Goal: Information Seeking & Learning: Learn about a topic

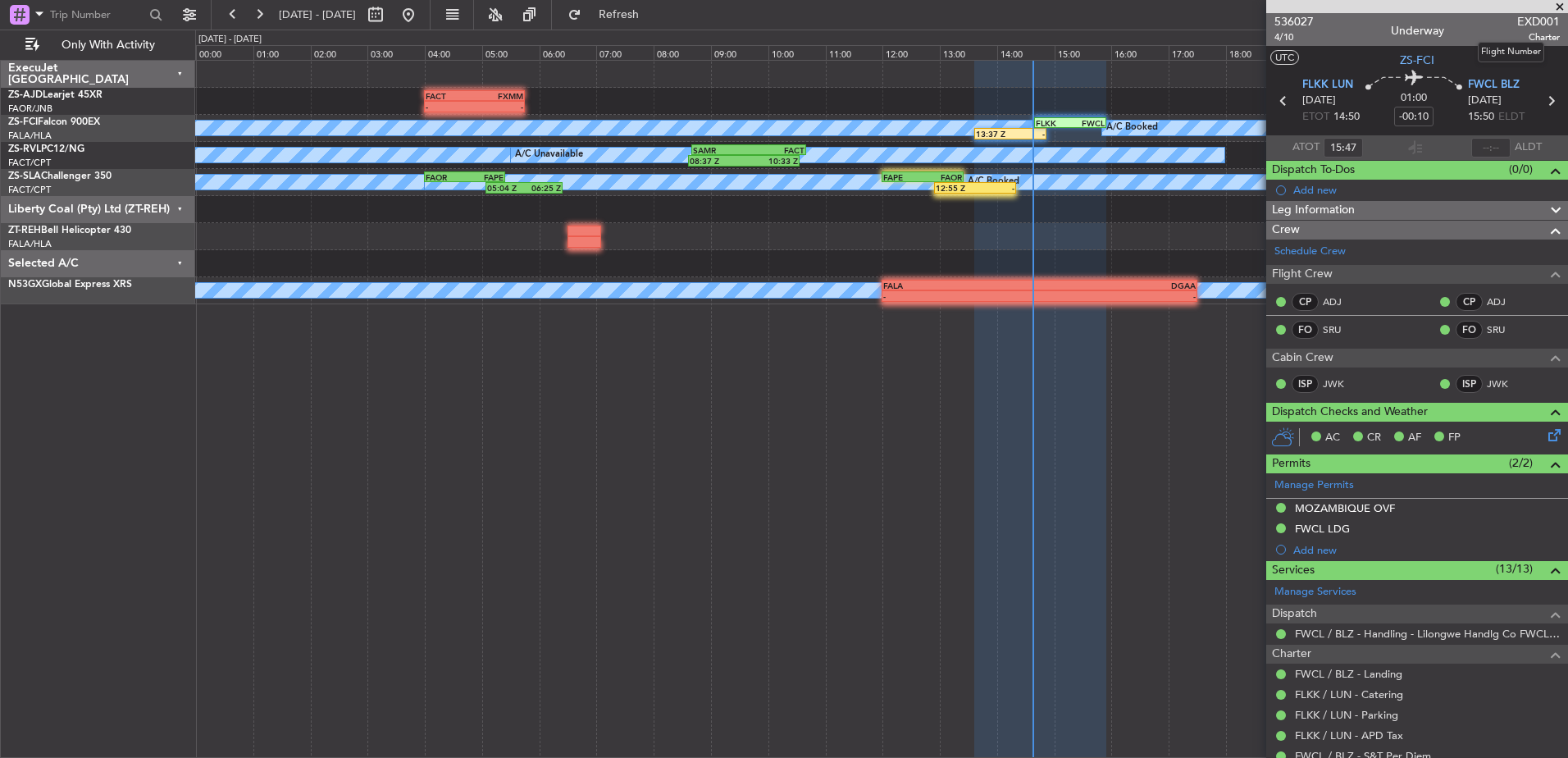
type input "13:47"
click at [389, 14] on button at bounding box center [376, 15] width 27 height 27
select select "10"
select select "2025"
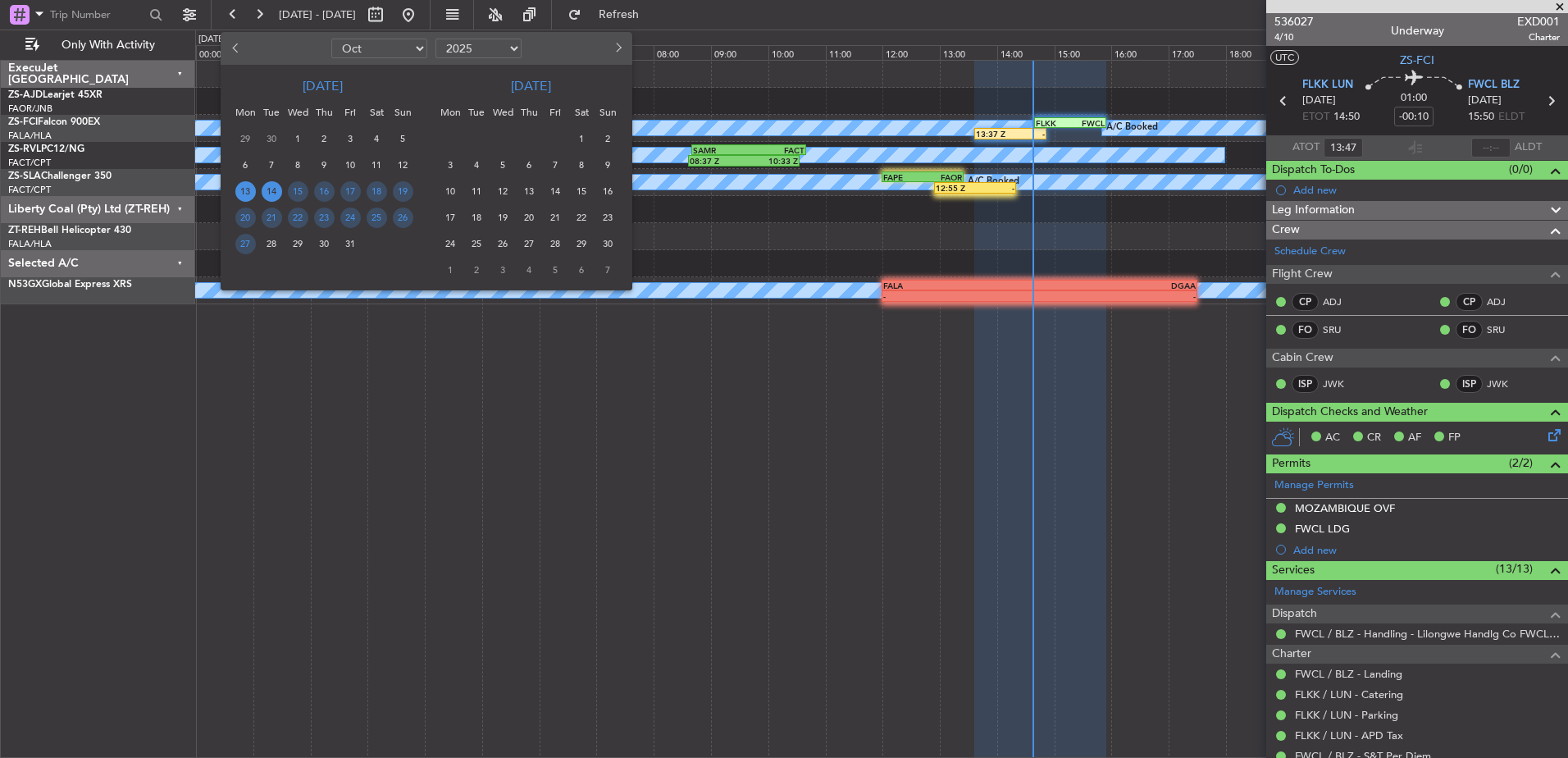
click at [269, 192] on span "14" at bounding box center [271, 192] width 21 height 21
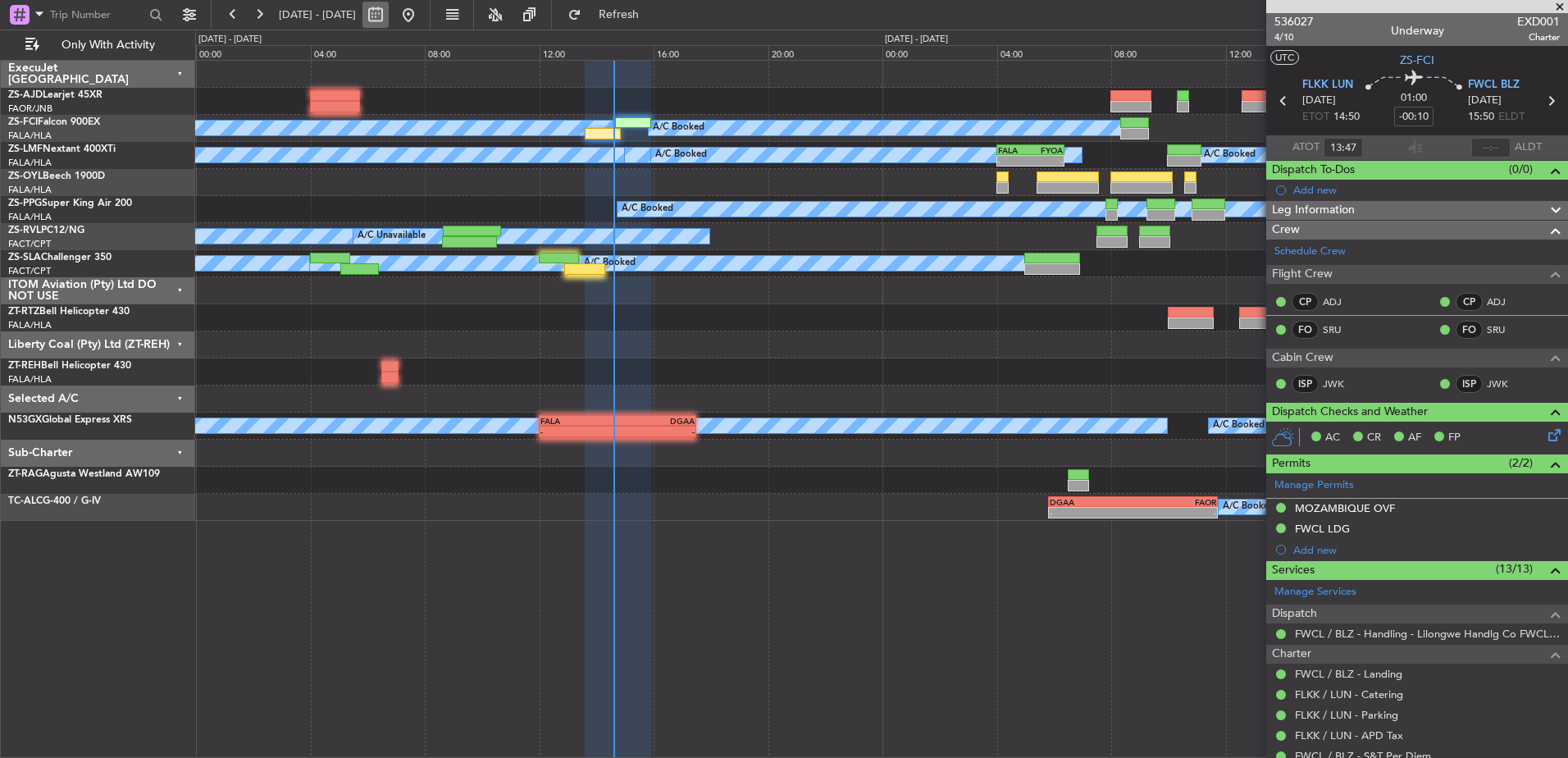
click at [389, 20] on button at bounding box center [376, 15] width 27 height 27
select select "10"
select select "2025"
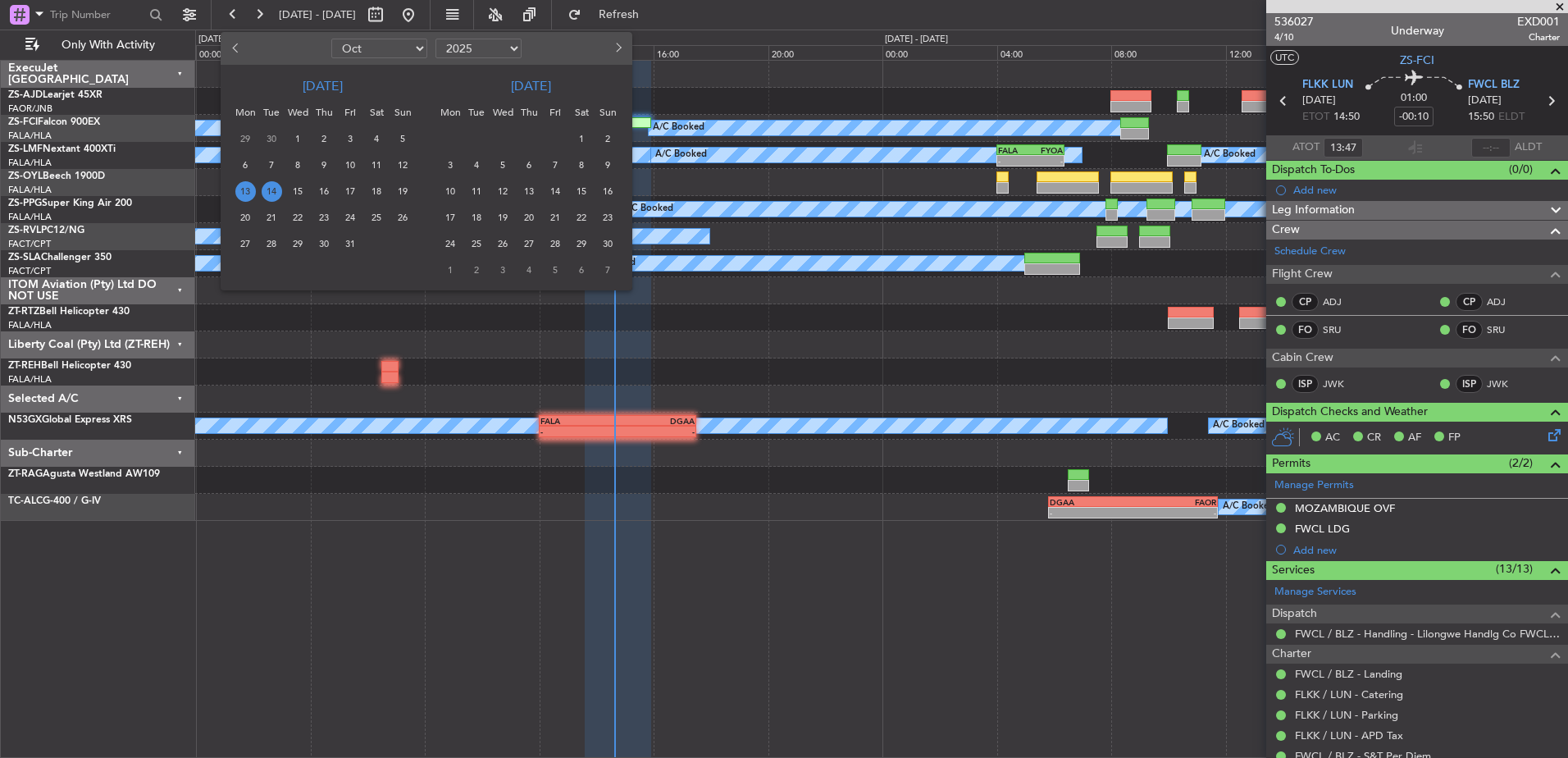
click at [266, 187] on span "14" at bounding box center [271, 192] width 21 height 21
click at [270, 192] on span "14" at bounding box center [271, 192] width 21 height 21
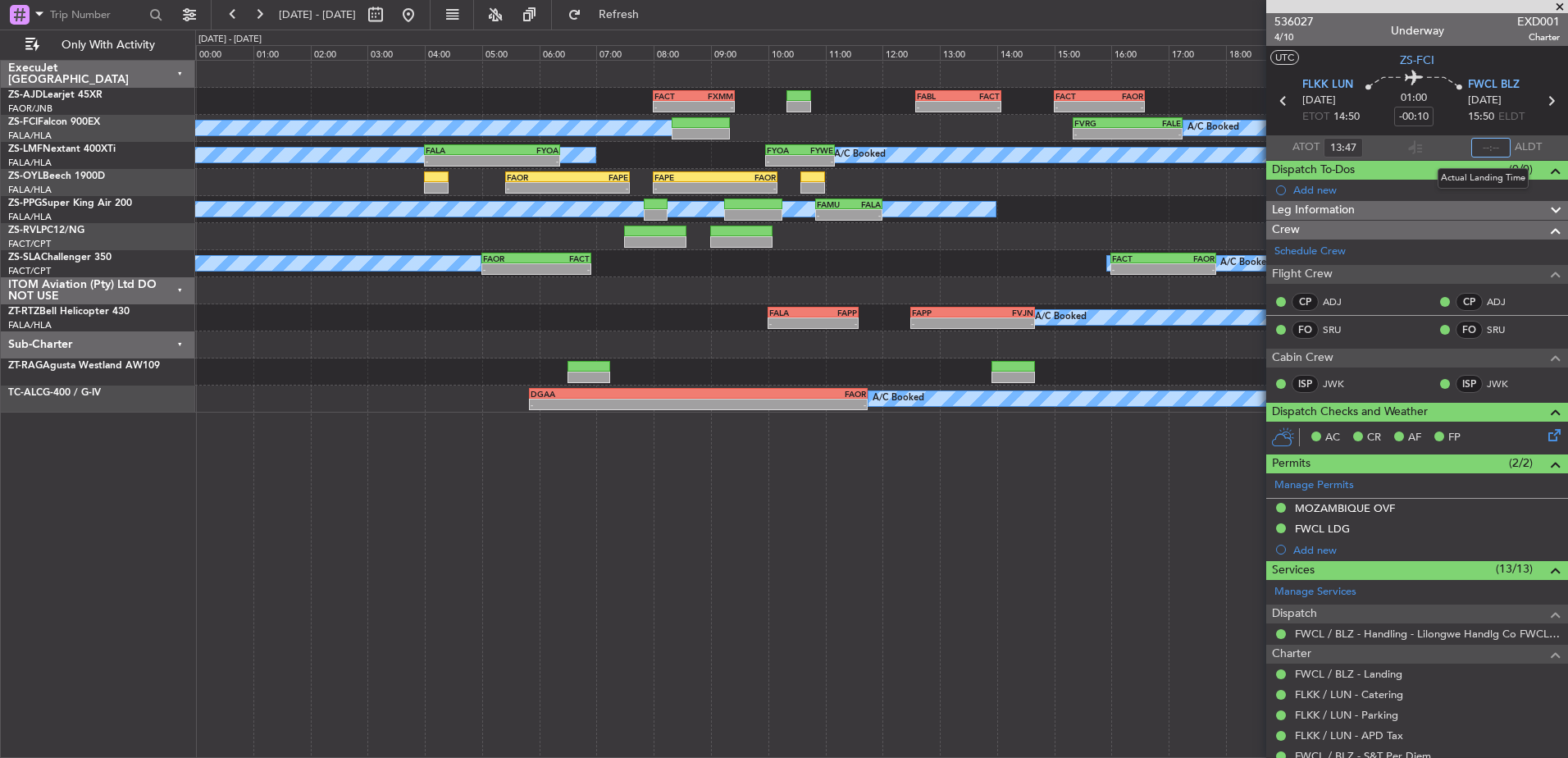
click at [1490, 147] on input "text" at bounding box center [1491, 147] width 39 height 20
type input "14:41"
click at [1561, 7] on span at bounding box center [1561, 7] width 17 height 15
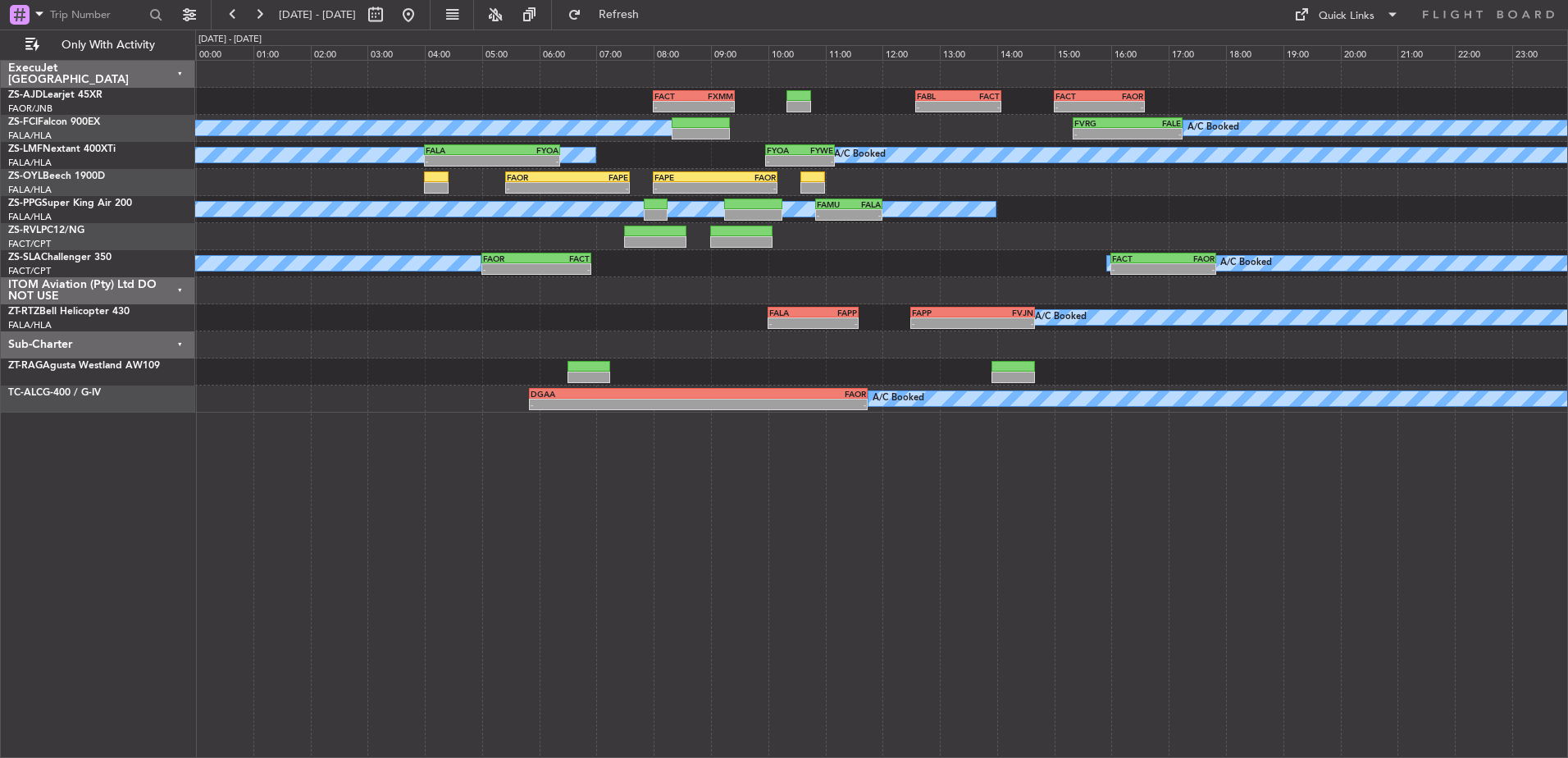
type input "0"
click at [389, 12] on button at bounding box center [376, 15] width 27 height 27
select select "10"
select select "2025"
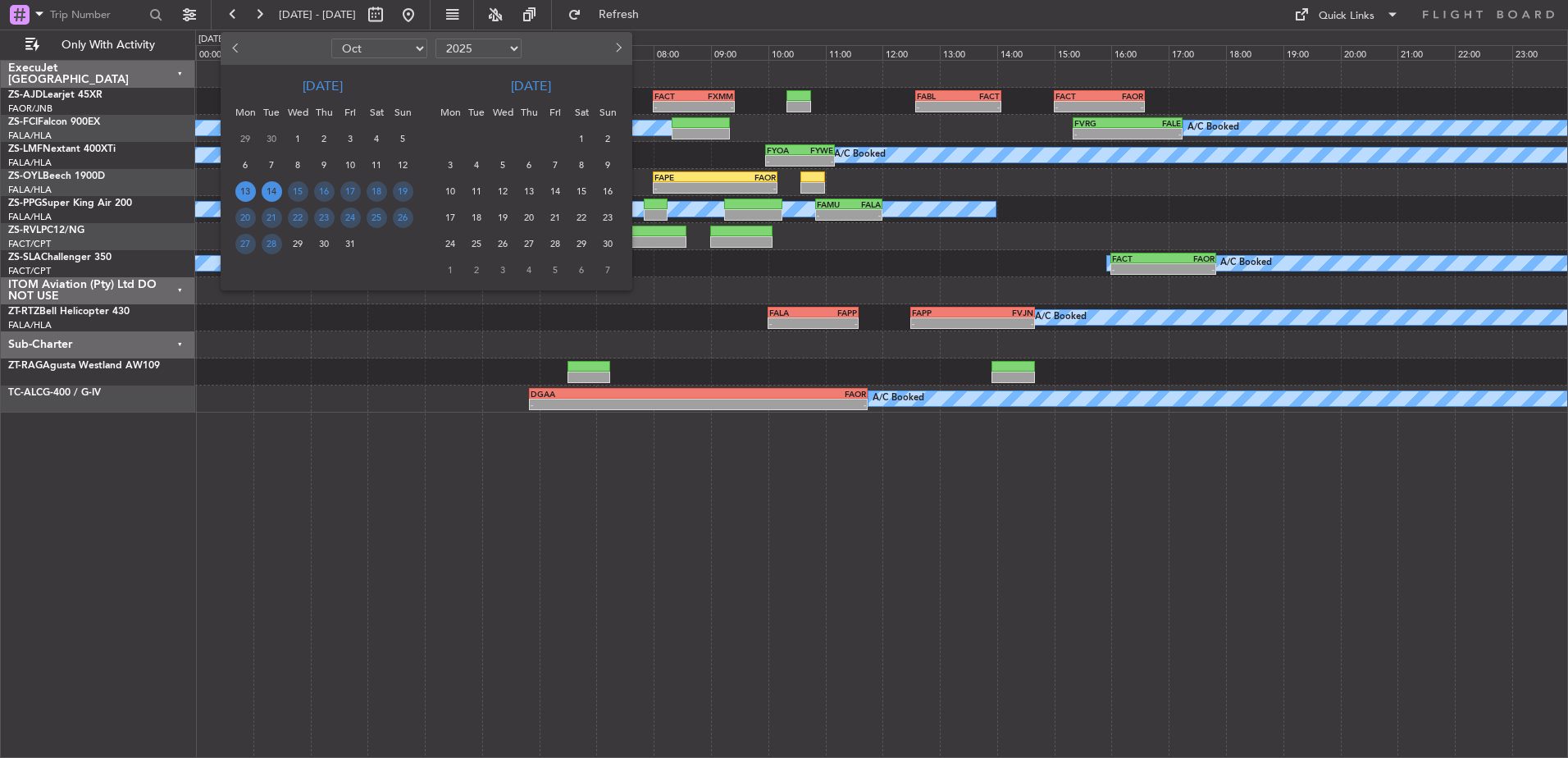
click at [250, 193] on span "13" at bounding box center [246, 192] width 21 height 21
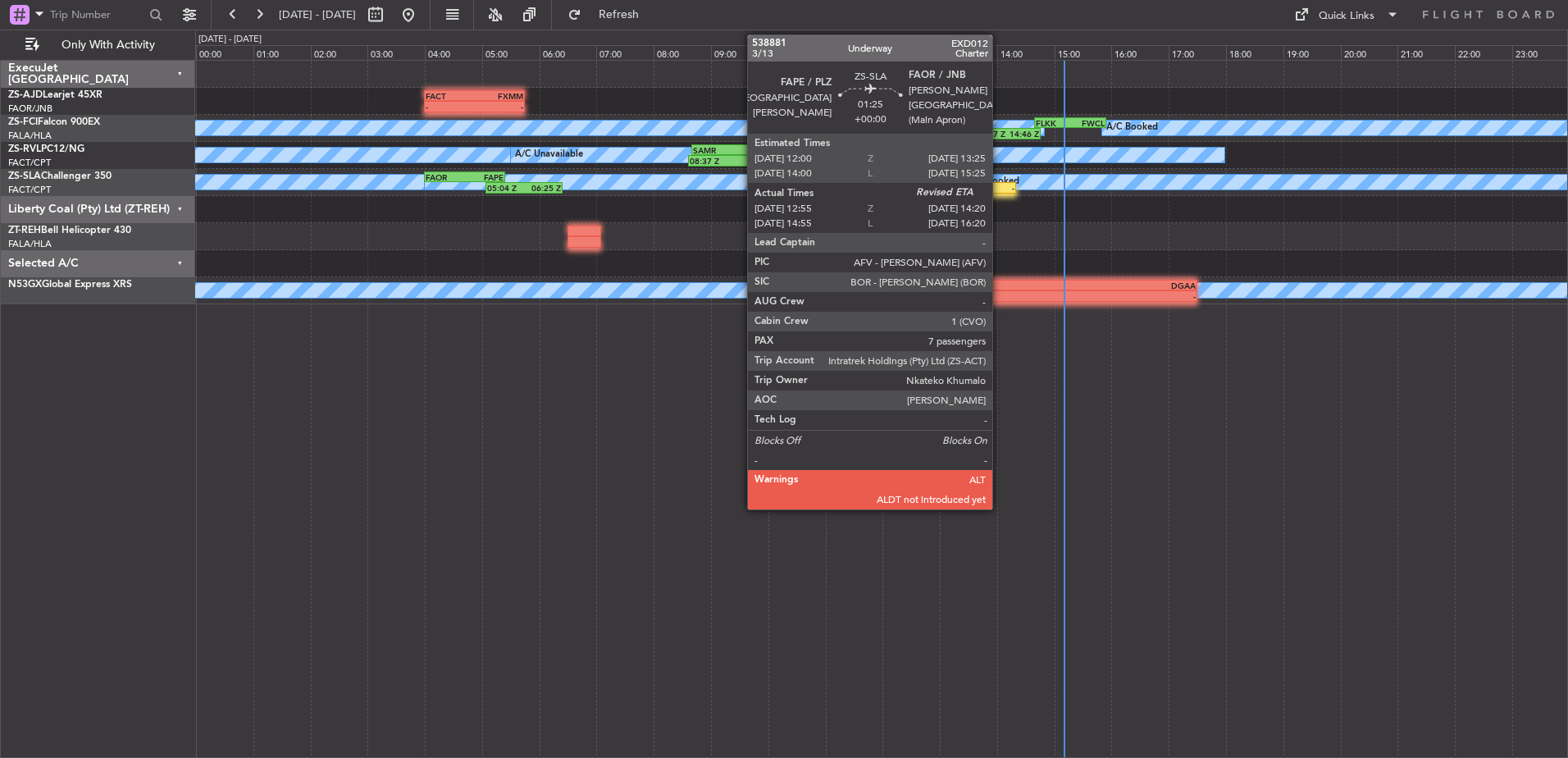
click at [1000, 190] on div "-" at bounding box center [994, 188] width 39 height 10
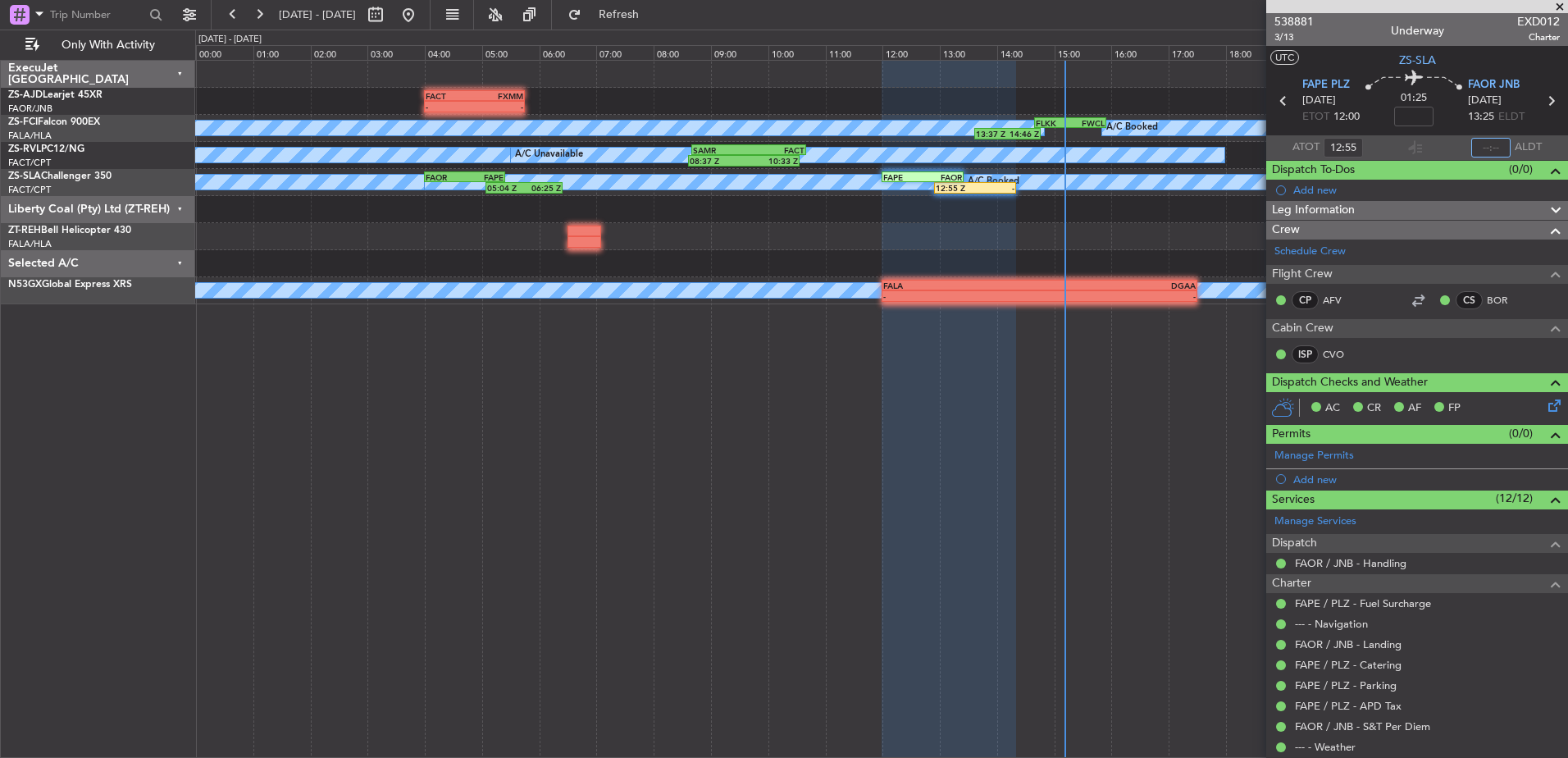
click at [1483, 144] on input "text" at bounding box center [1491, 147] width 39 height 20
type input "14:20"
click at [1561, 2] on span at bounding box center [1561, 7] width 17 height 15
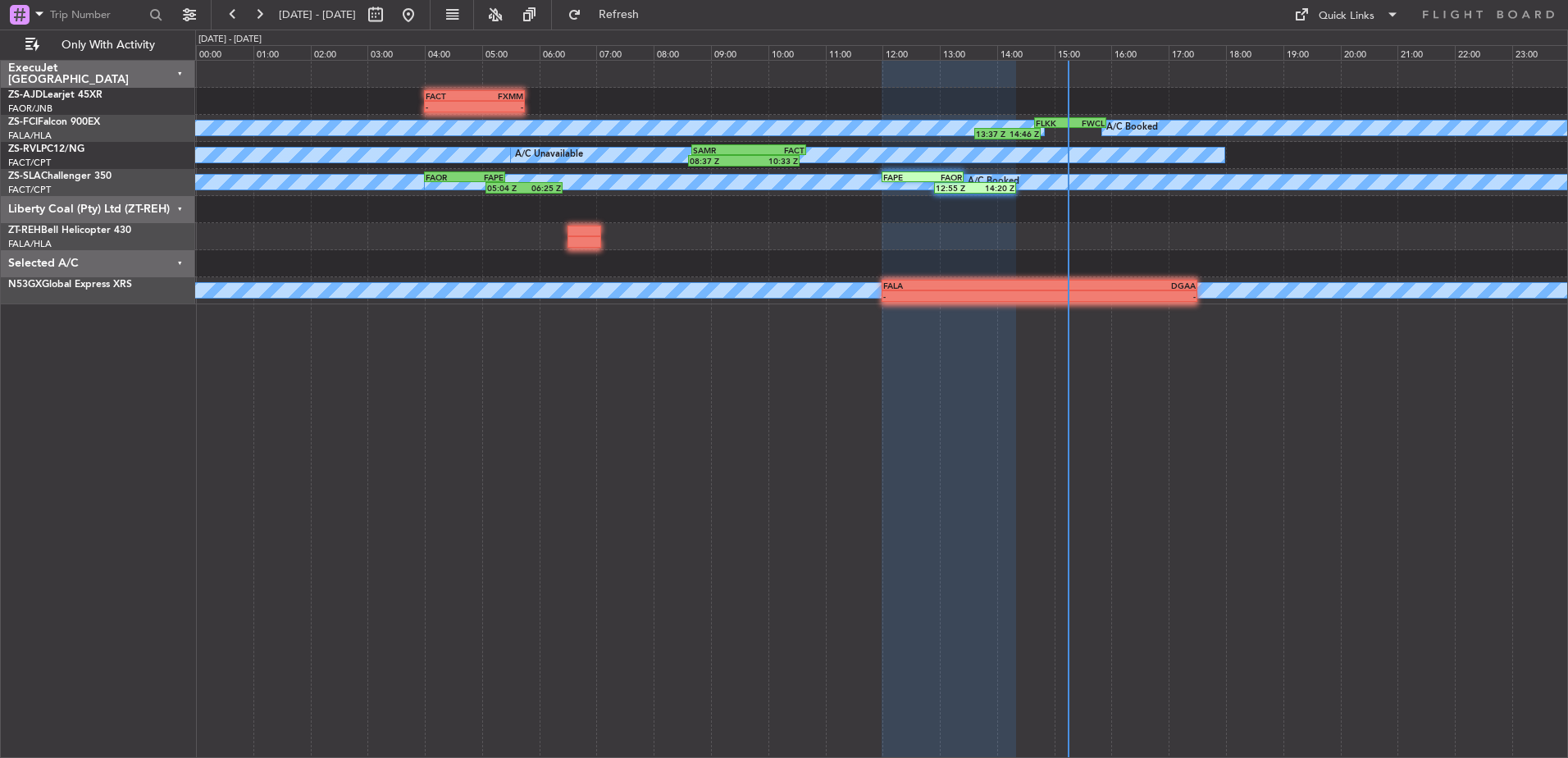
type input "0"
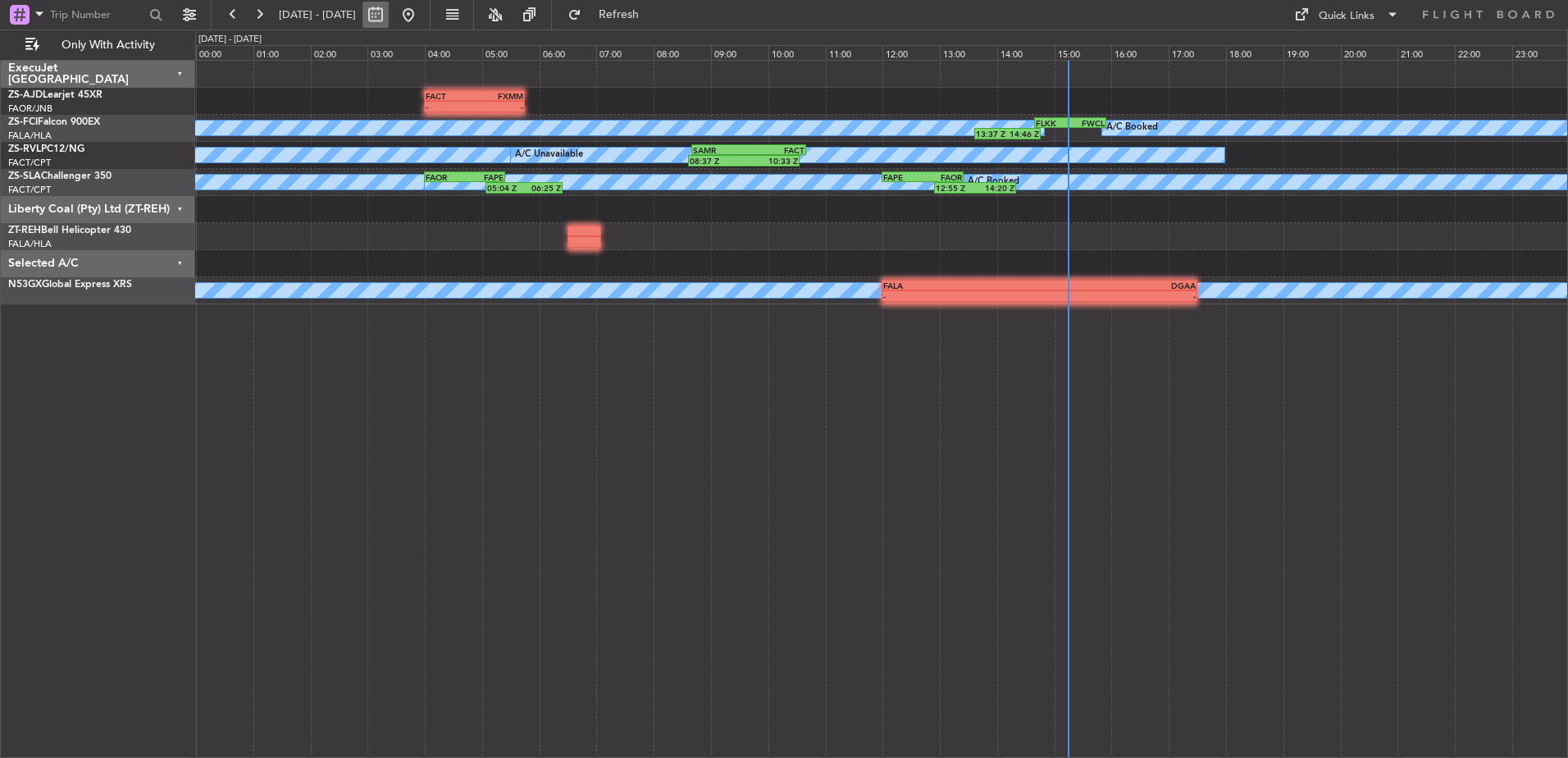
click at [389, 17] on button at bounding box center [376, 15] width 27 height 27
select select "10"
select select "2025"
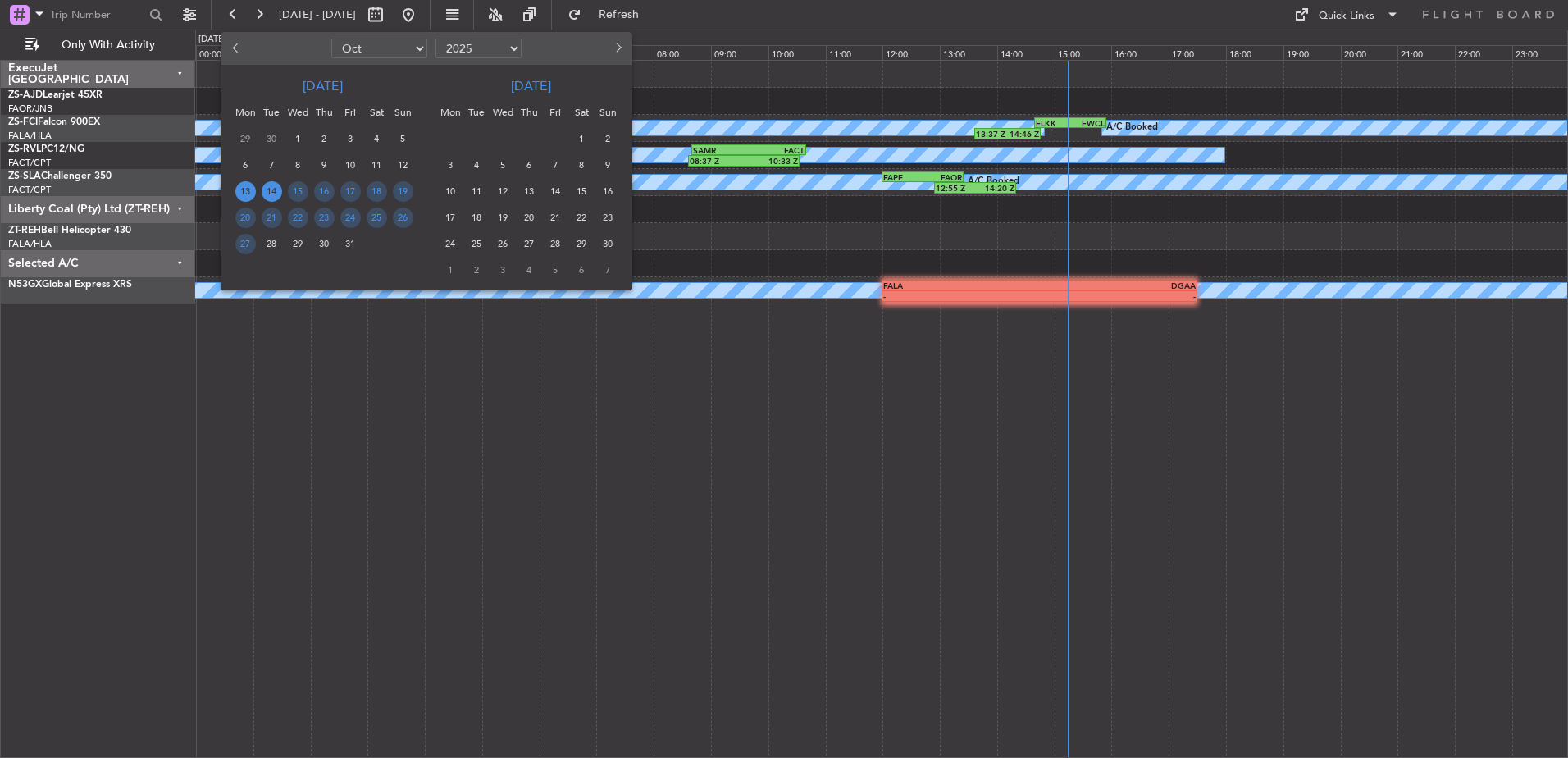
click at [276, 192] on span "14" at bounding box center [271, 192] width 21 height 21
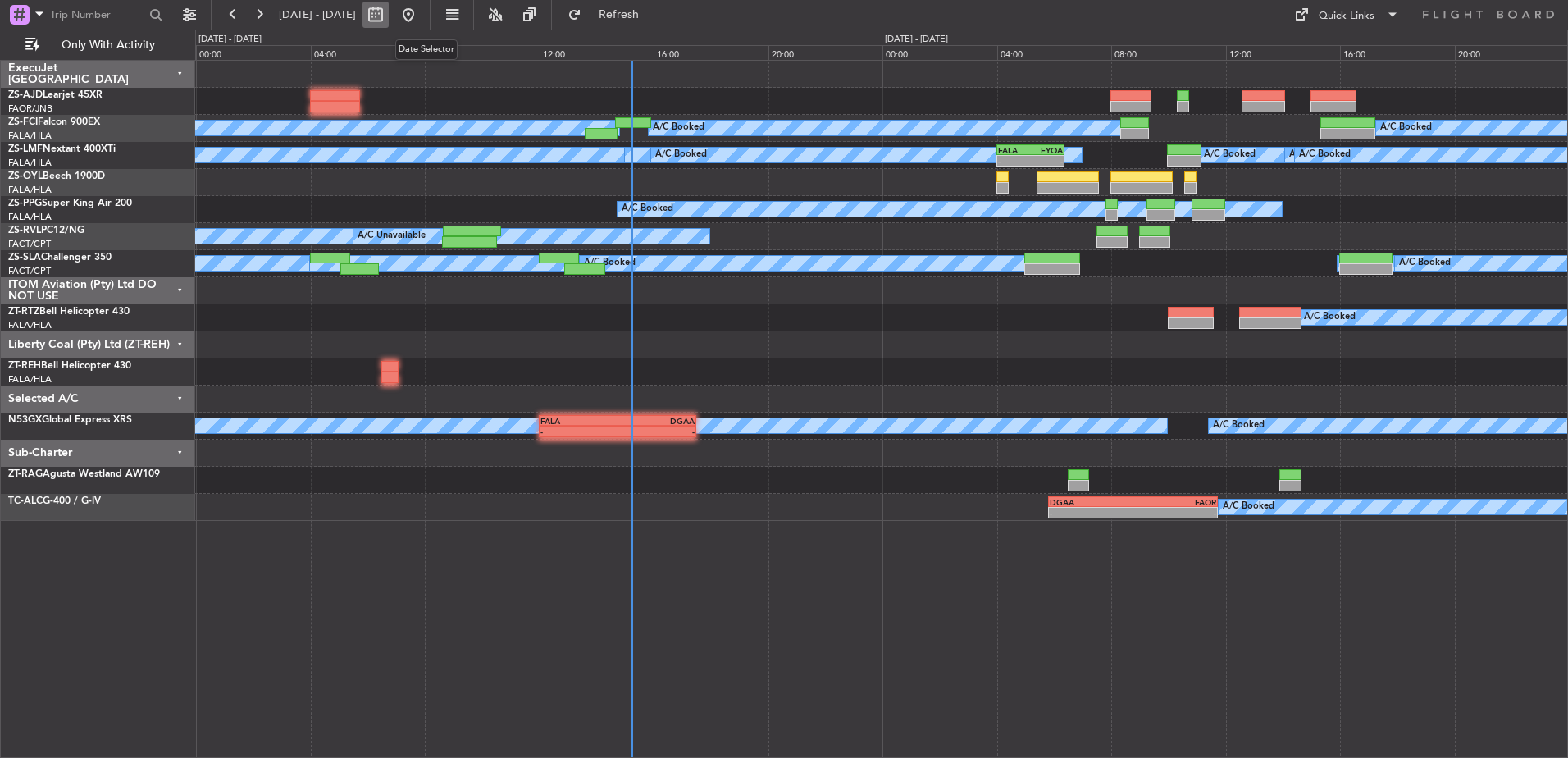
click at [389, 18] on button at bounding box center [376, 15] width 27 height 27
select select "10"
select select "2025"
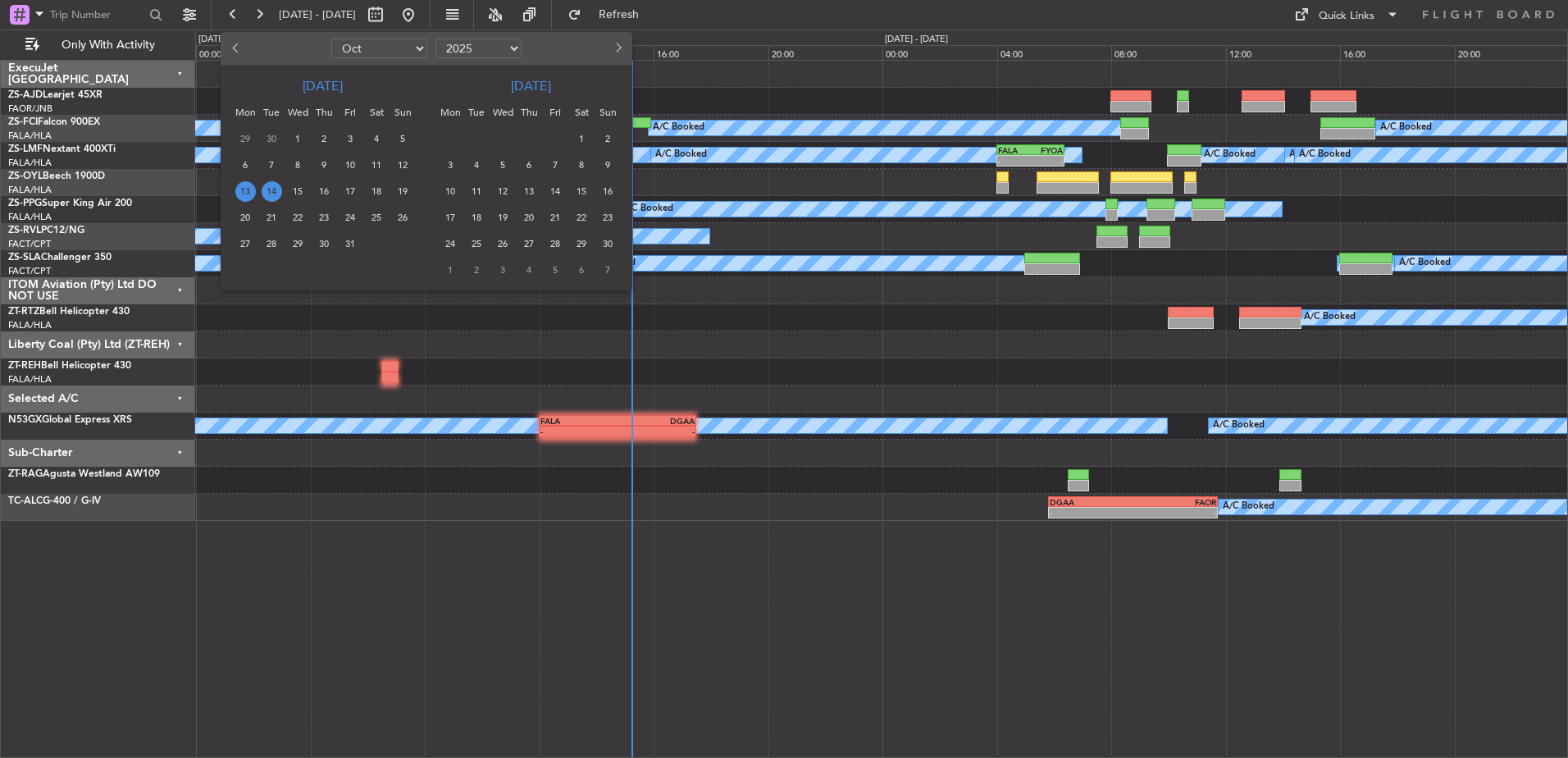
click at [270, 192] on span "14" at bounding box center [271, 192] width 21 height 21
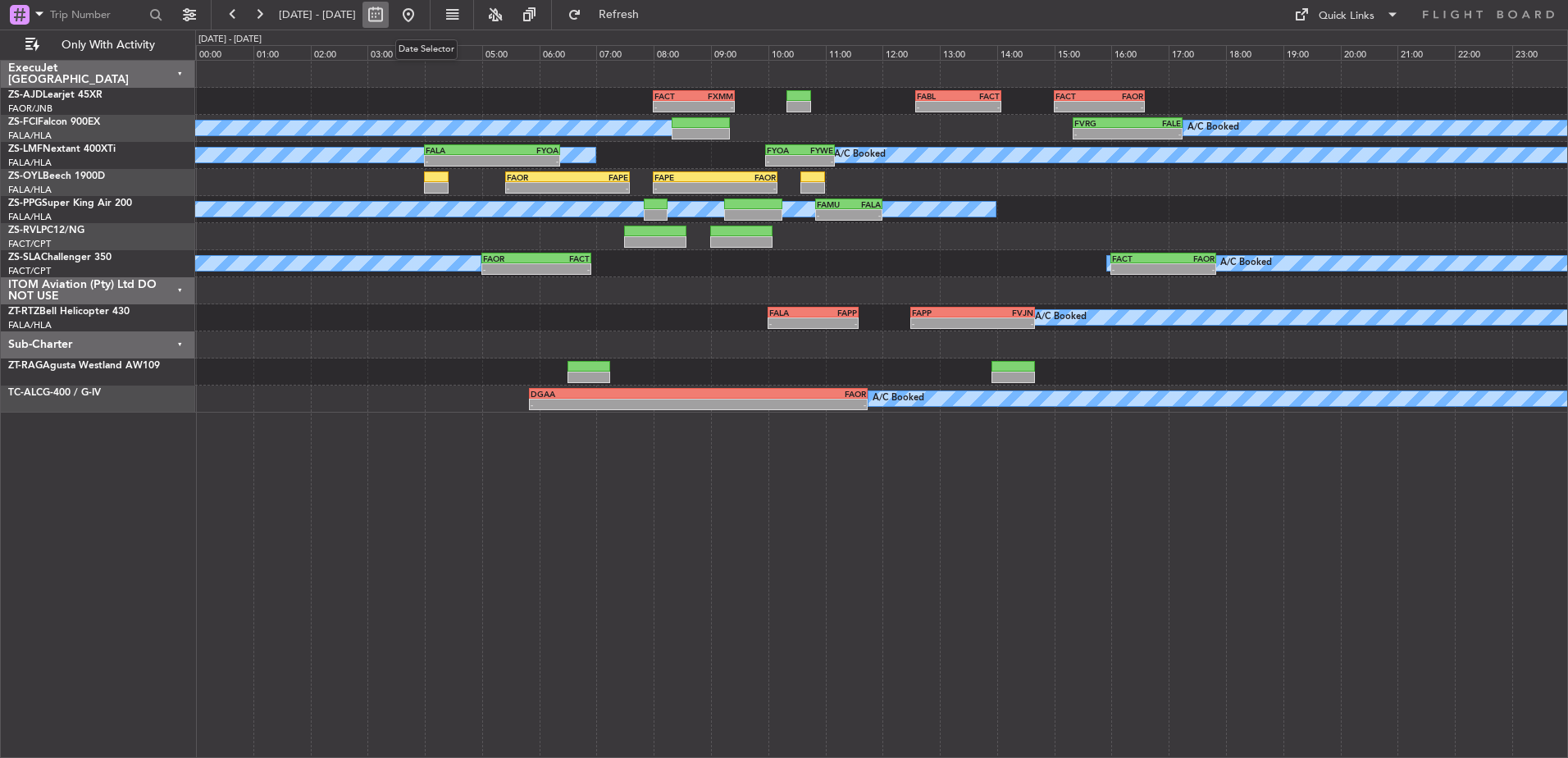
click at [389, 13] on button at bounding box center [376, 15] width 27 height 27
select select "10"
select select "2025"
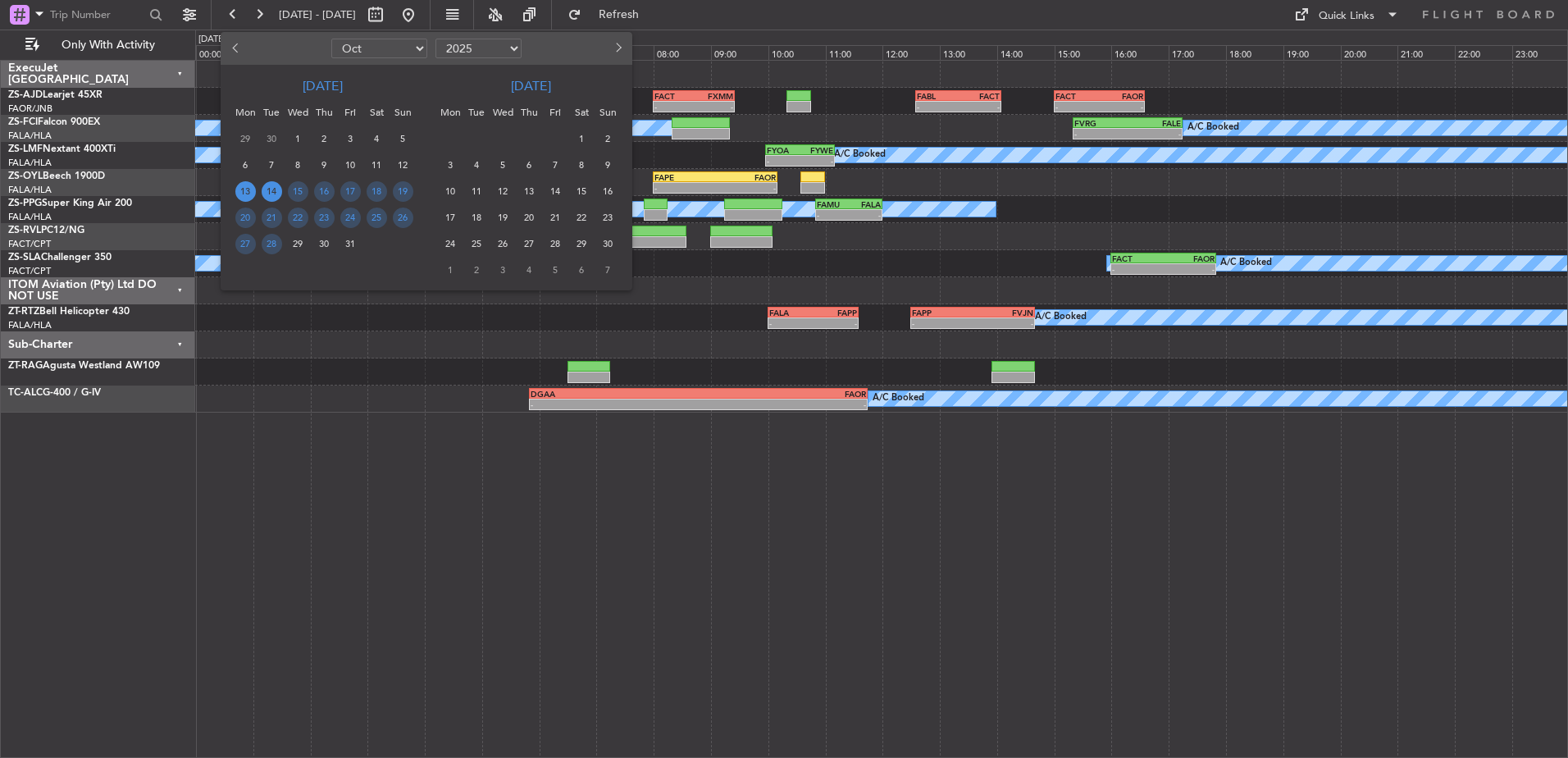
click at [246, 188] on span "13" at bounding box center [246, 192] width 21 height 21
click at [246, 189] on span "13" at bounding box center [246, 192] width 21 height 21
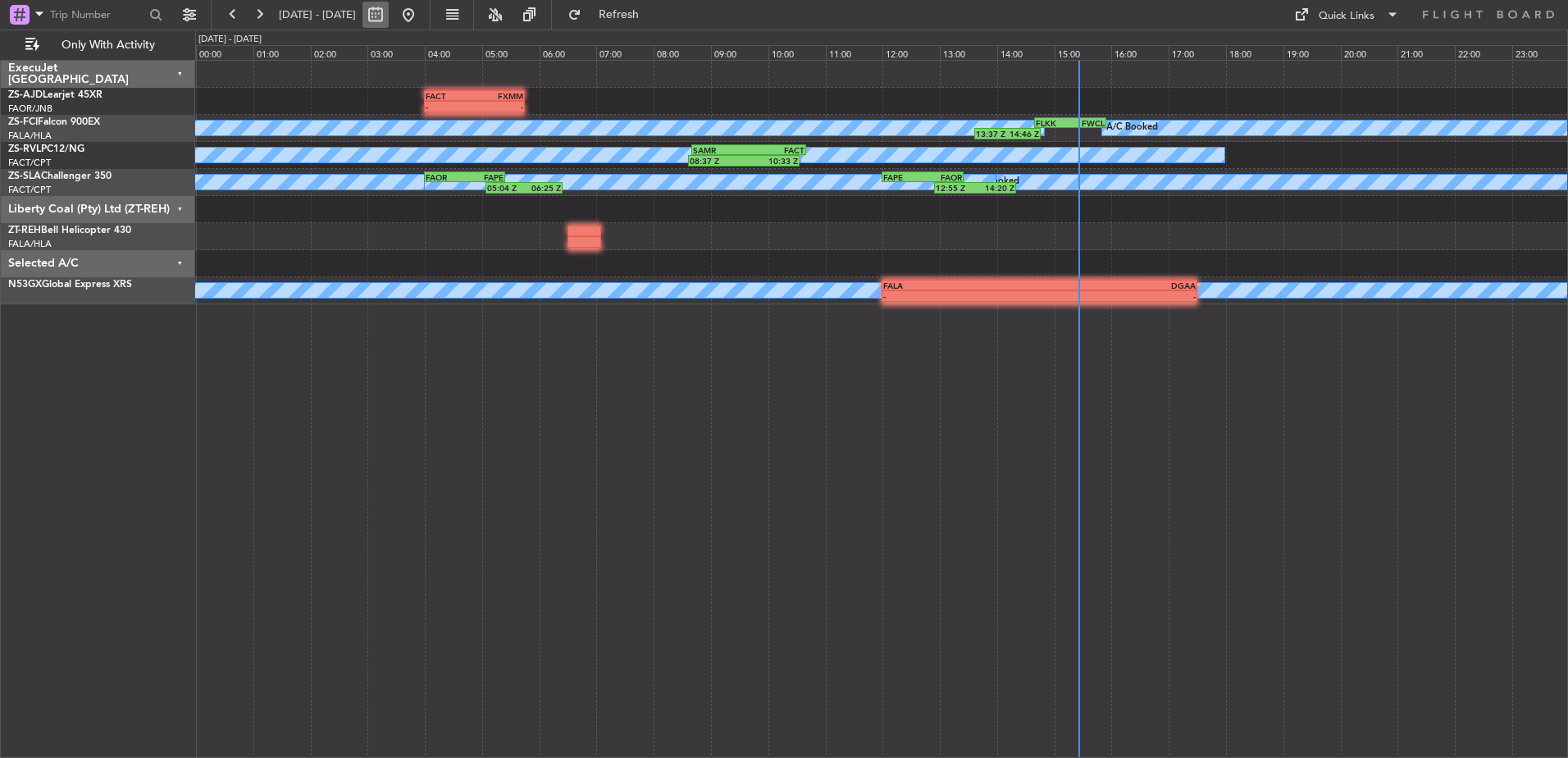
click at [389, 22] on button at bounding box center [376, 15] width 27 height 27
select select "10"
select select "2025"
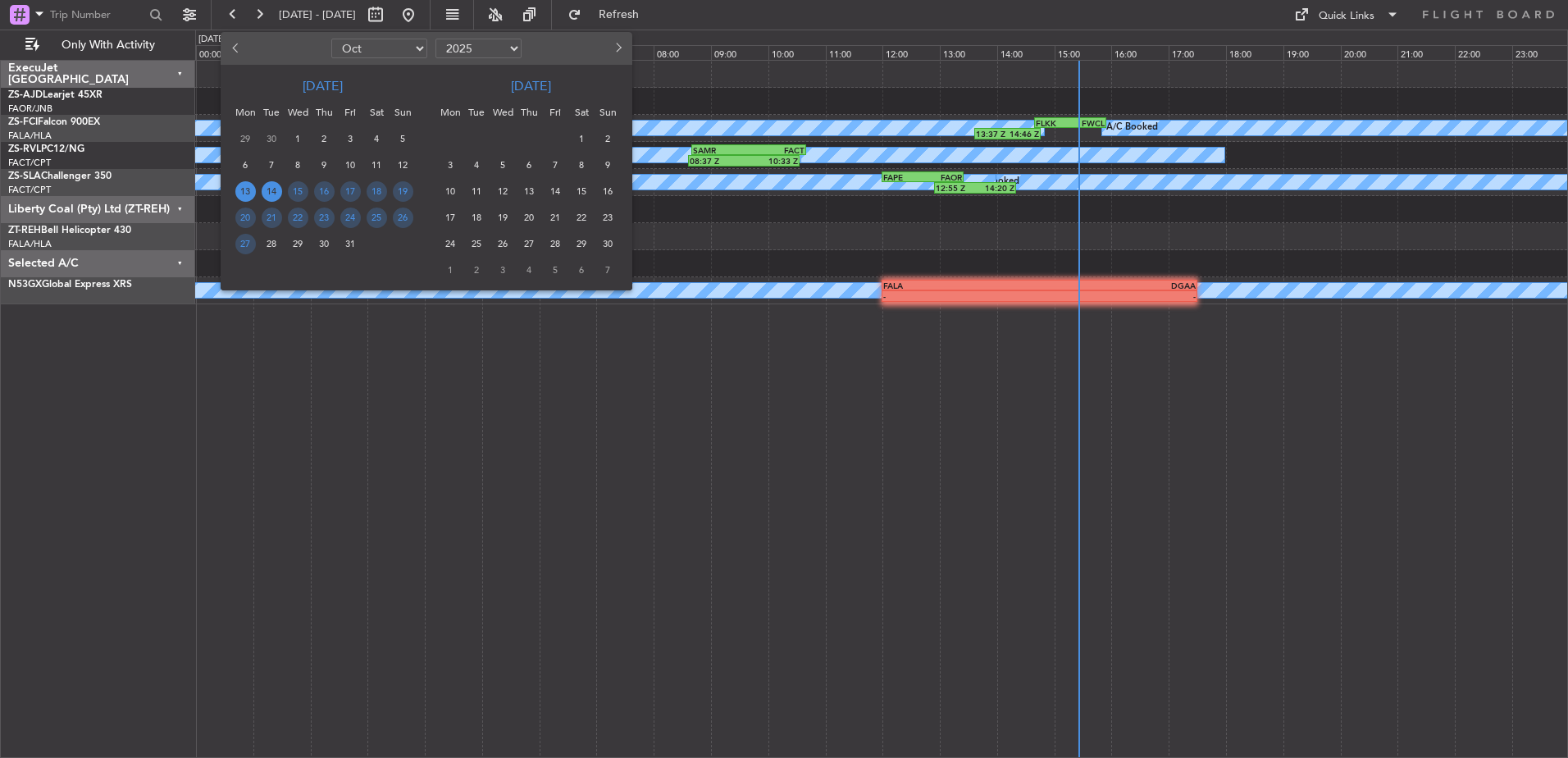
click at [271, 190] on span "14" at bounding box center [271, 192] width 21 height 21
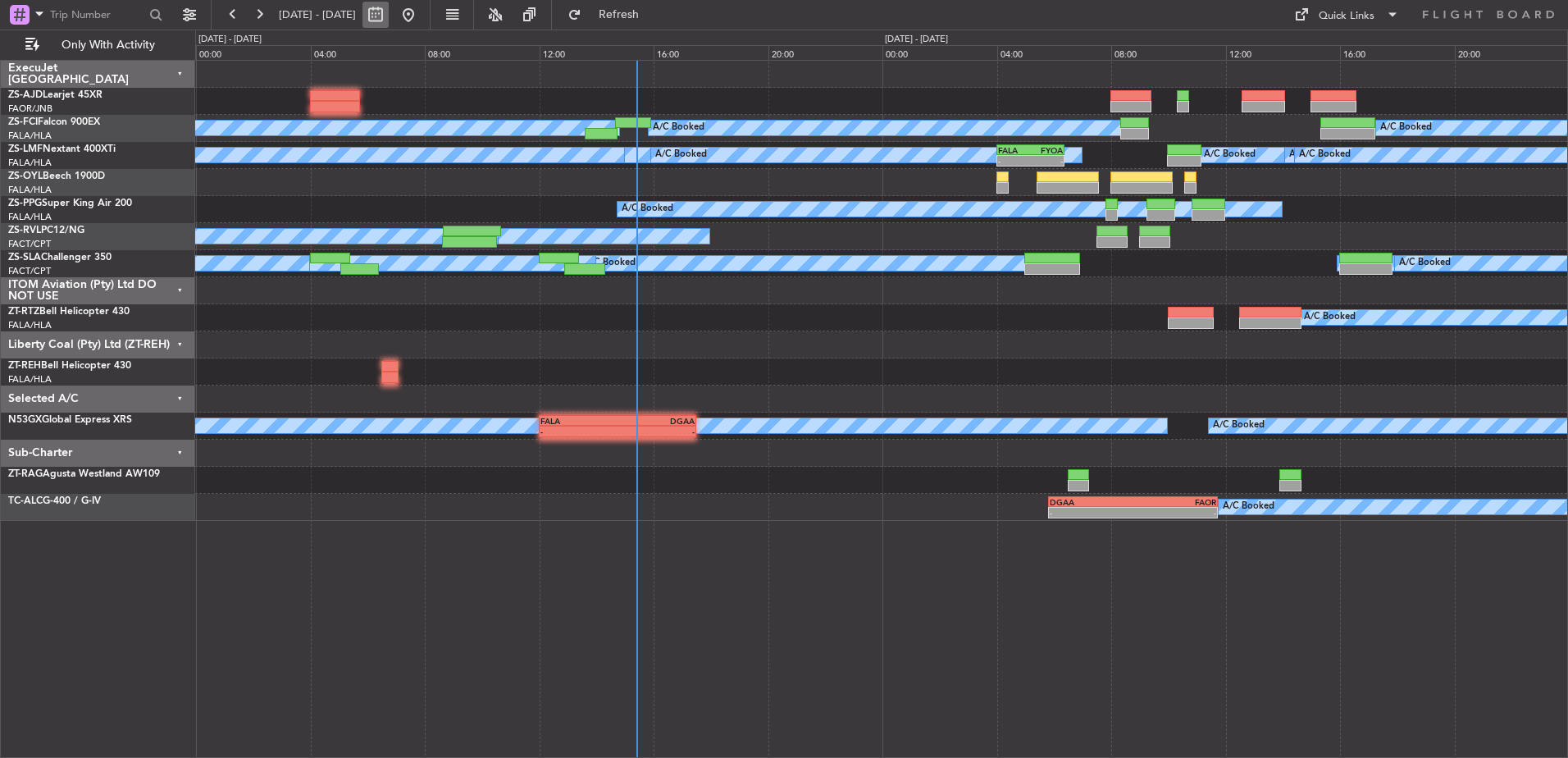
click at [389, 17] on button at bounding box center [376, 15] width 27 height 27
select select "10"
select select "2025"
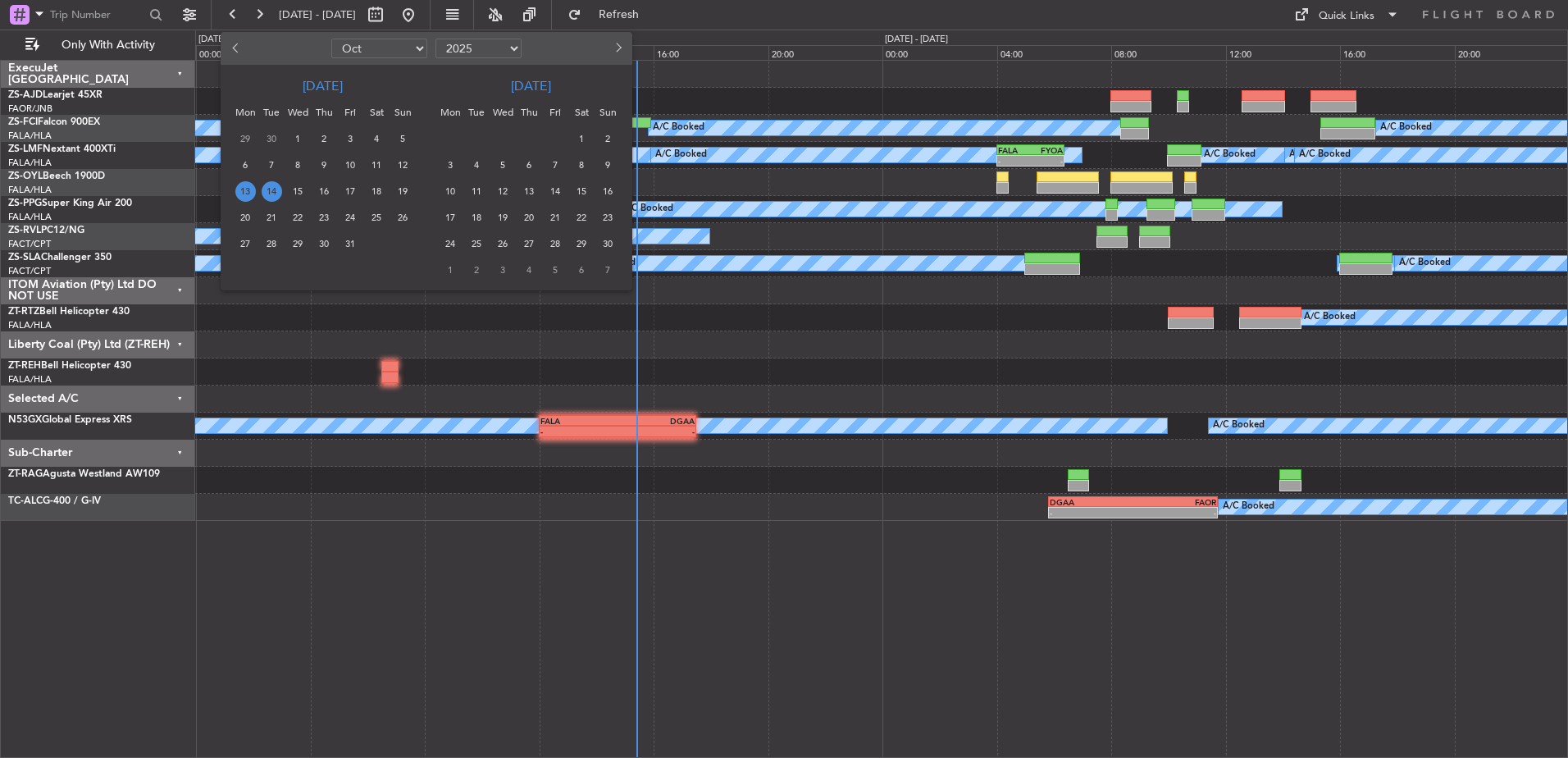
click at [274, 191] on span "14" at bounding box center [271, 192] width 21 height 21
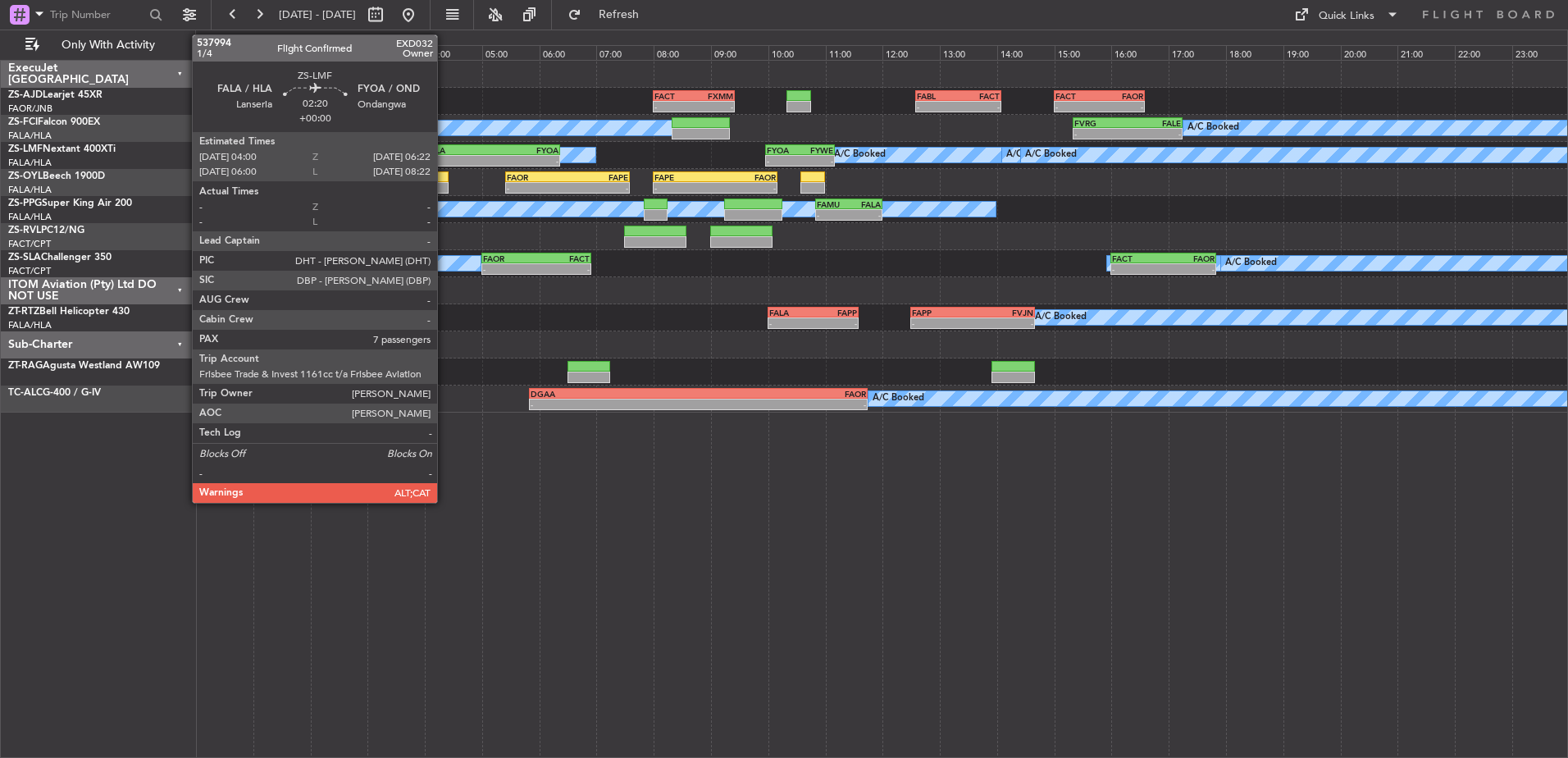
click at [445, 155] on div "- -" at bounding box center [492, 161] width 137 height 12
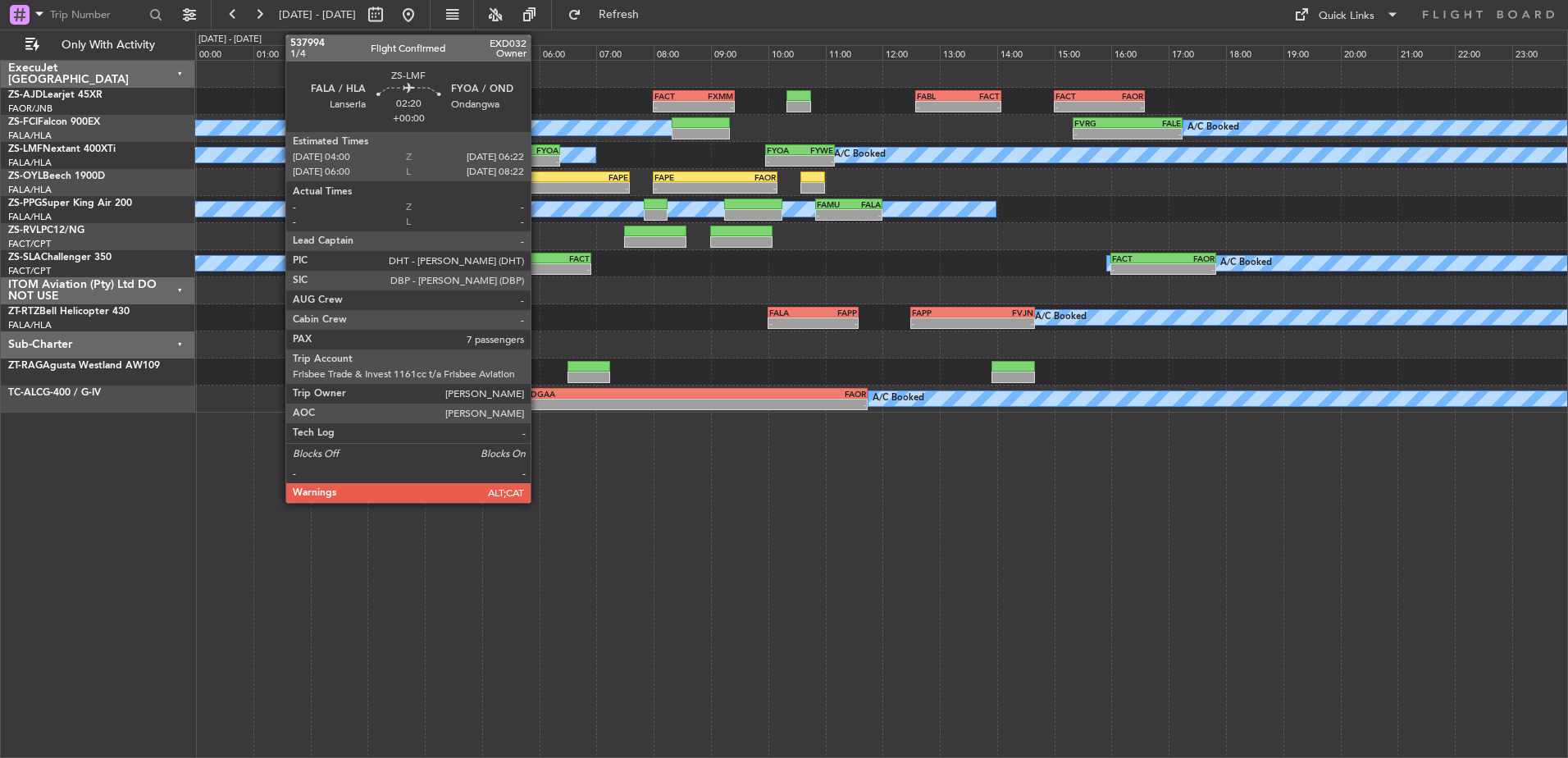
click at [538, 152] on div "FYOA" at bounding box center [525, 150] width 67 height 10
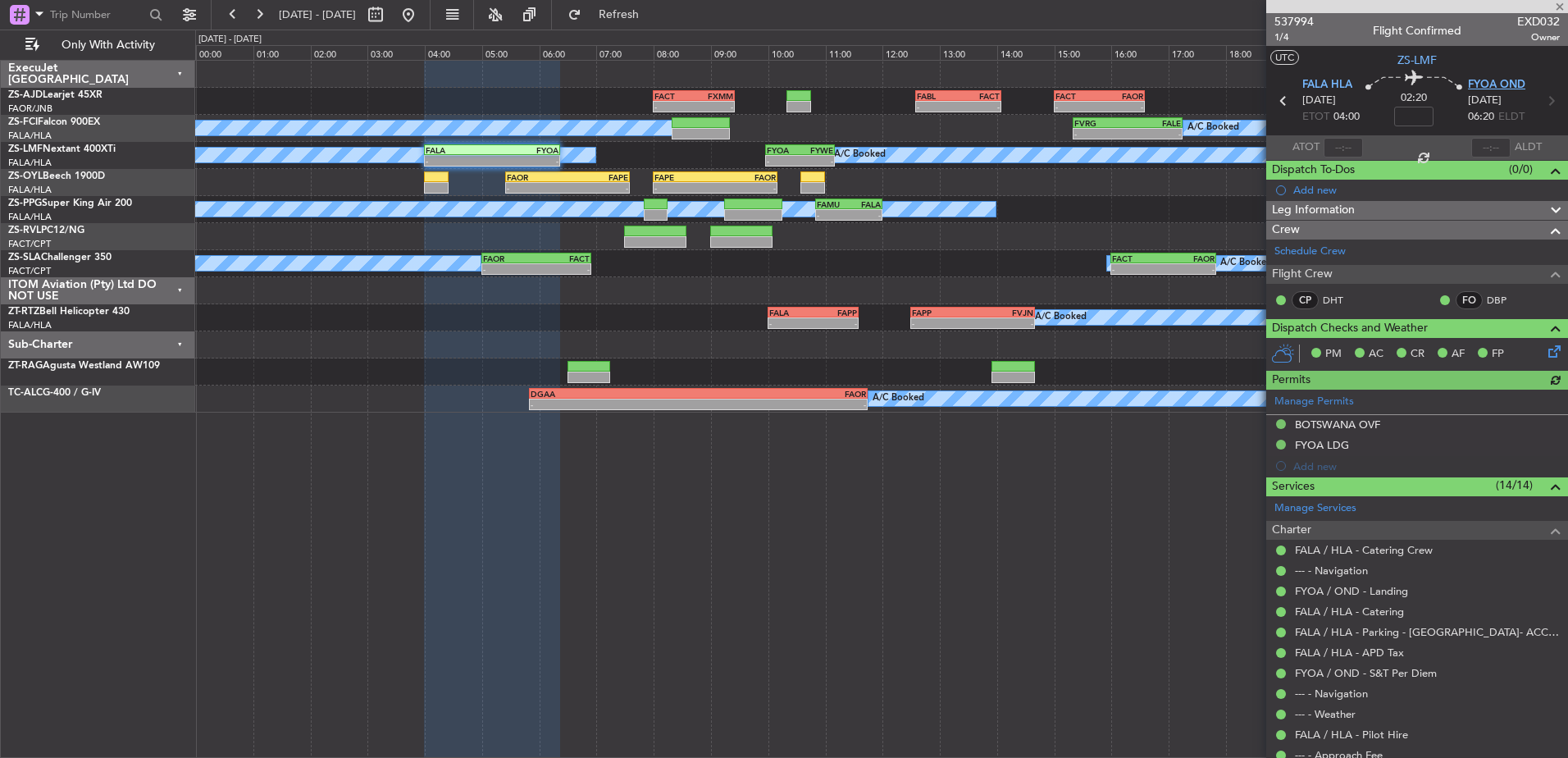
click at [1500, 83] on span "FYOA OND" at bounding box center [1496, 86] width 57 height 17
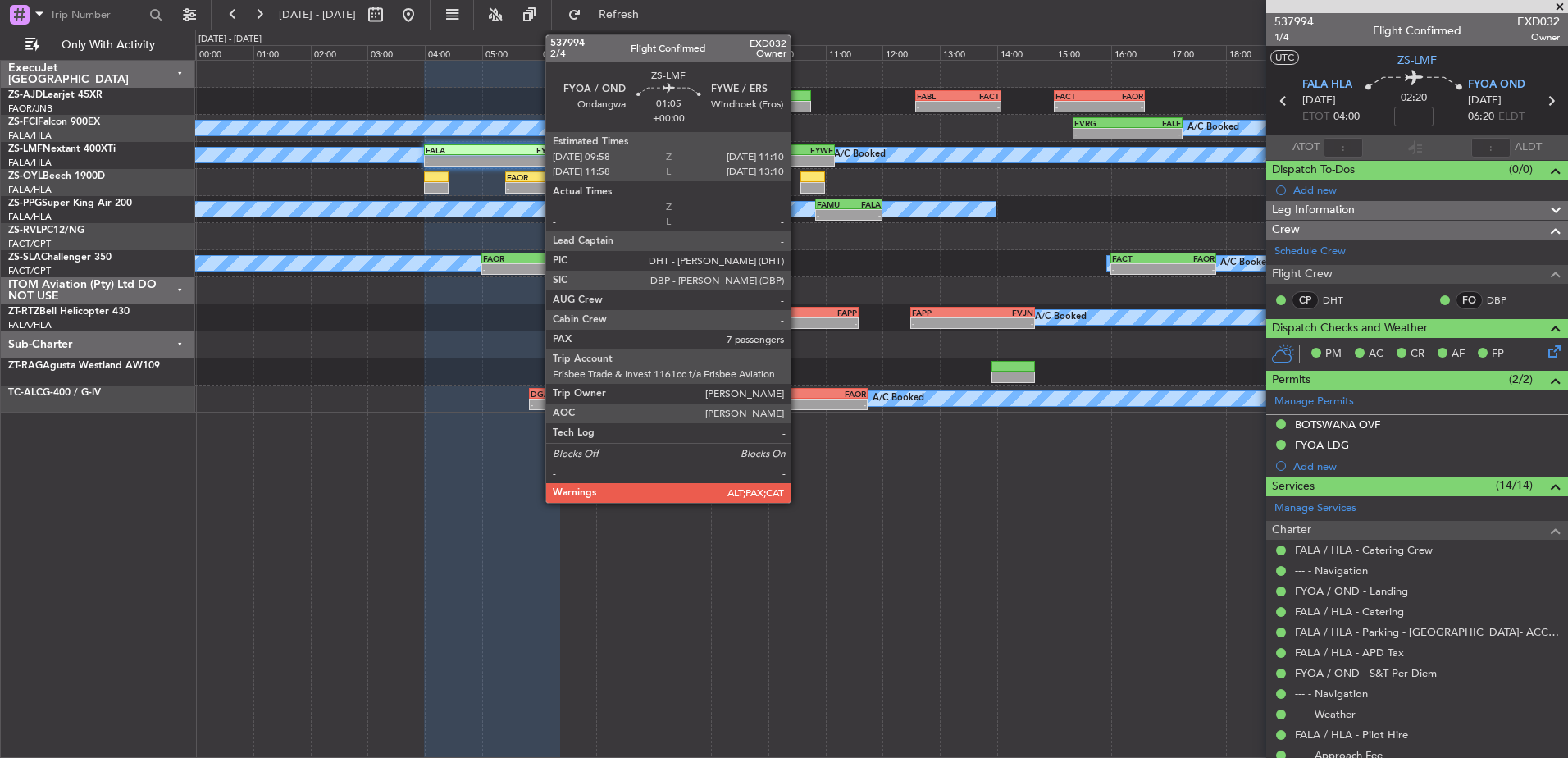
click at [798, 158] on div "-" at bounding box center [783, 161] width 32 height 10
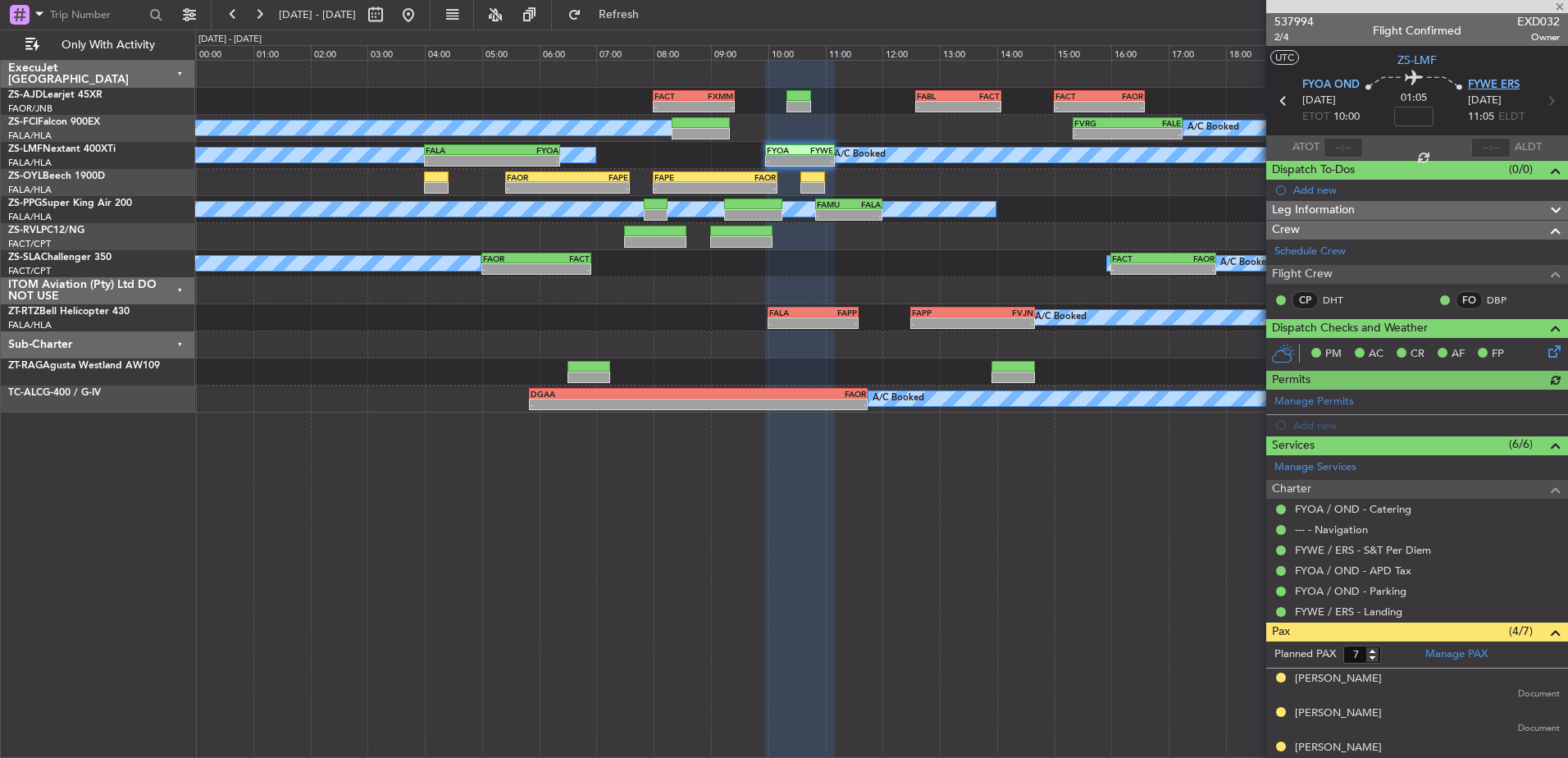
click at [1491, 84] on span "FYWE ERS" at bounding box center [1494, 86] width 52 height 17
click at [389, 20] on button at bounding box center [376, 15] width 27 height 27
select select "10"
select select "2025"
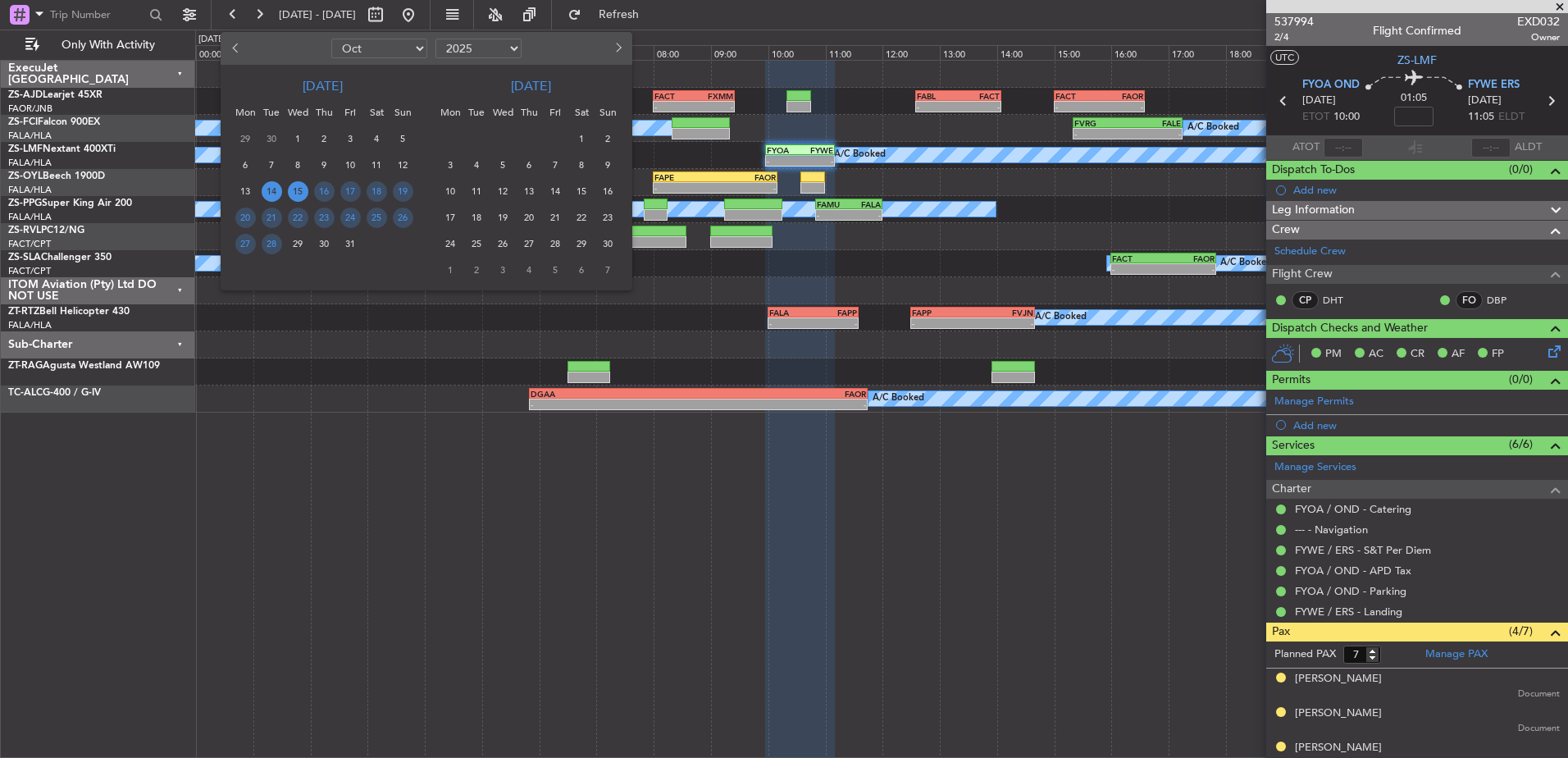
click at [301, 192] on span "15" at bounding box center [298, 192] width 21 height 21
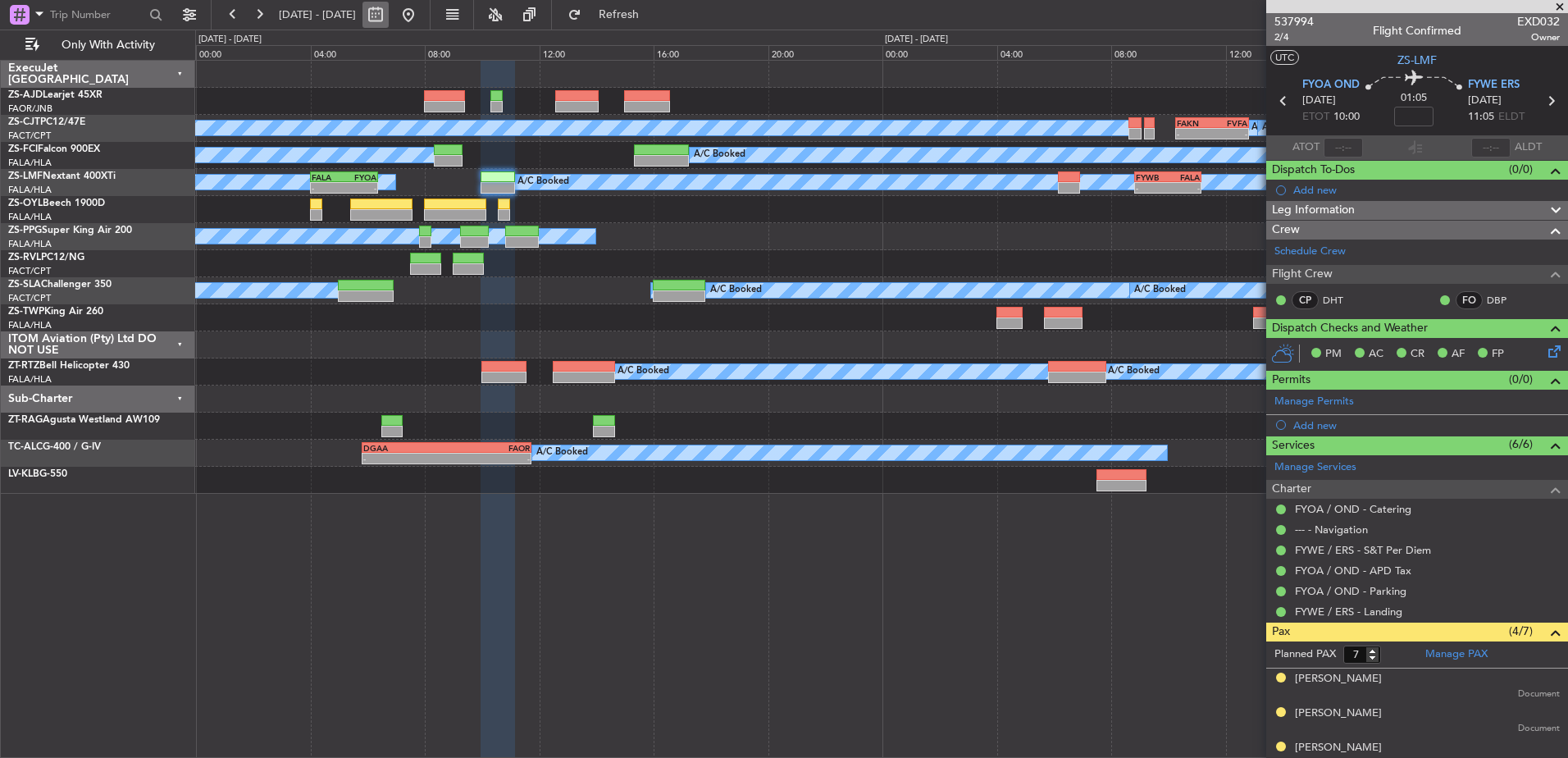
click at [389, 19] on button at bounding box center [376, 15] width 27 height 27
select select "10"
select select "2025"
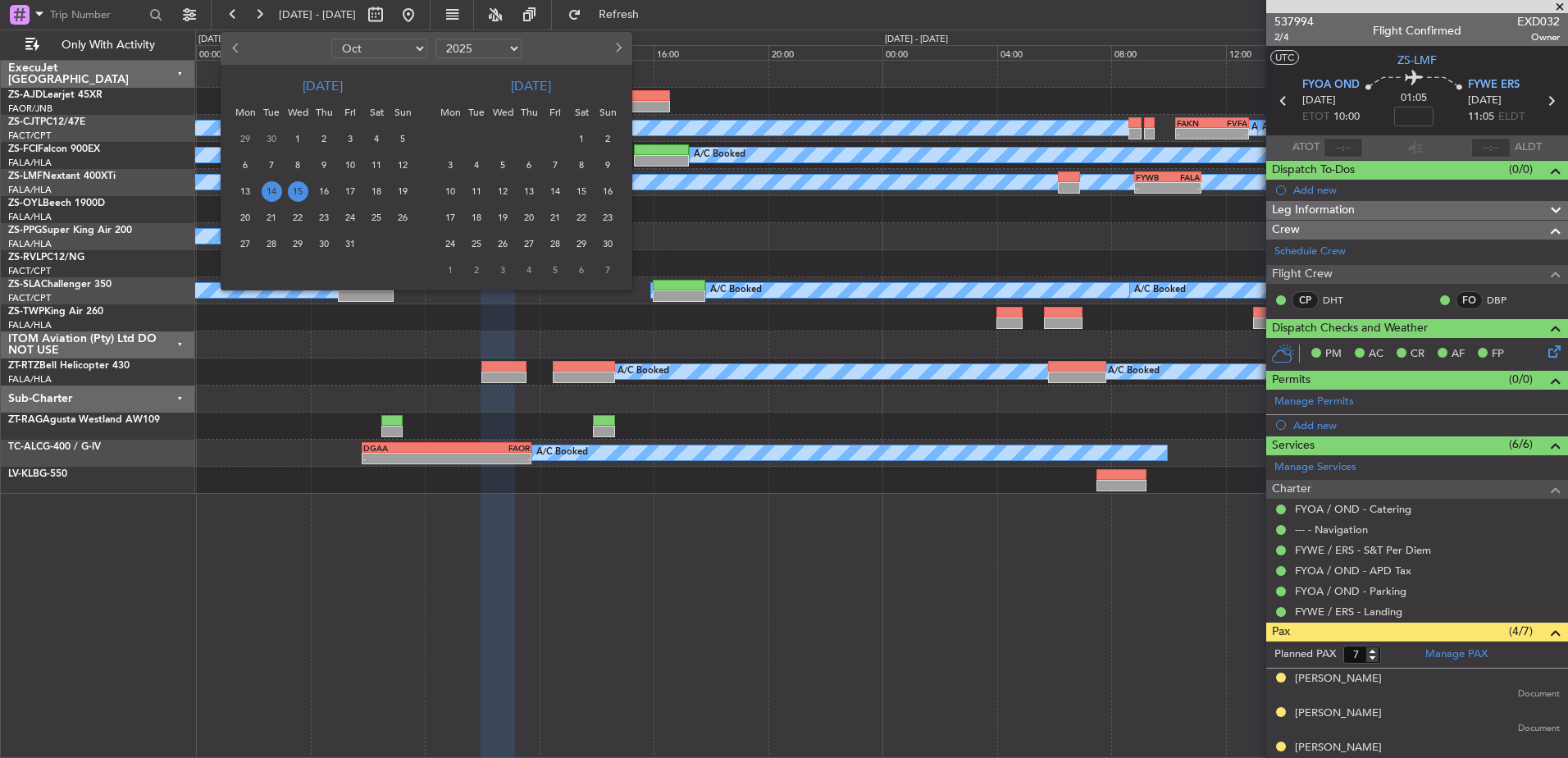
click at [296, 190] on span "15" at bounding box center [298, 192] width 21 height 21
click at [297, 192] on span "15" at bounding box center [298, 192] width 21 height 21
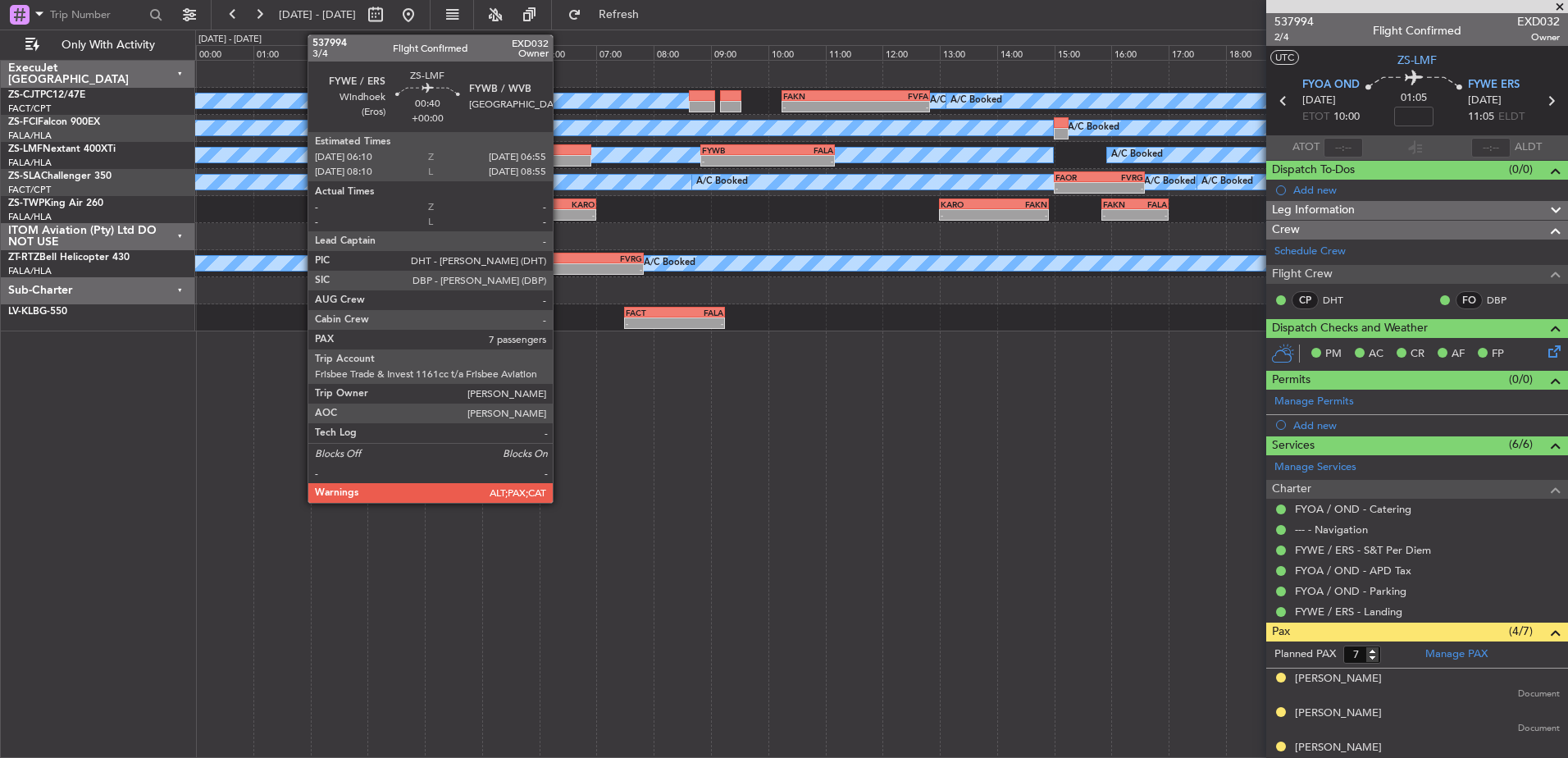
click at [560, 155] on div at bounding box center [570, 161] width 43 height 12
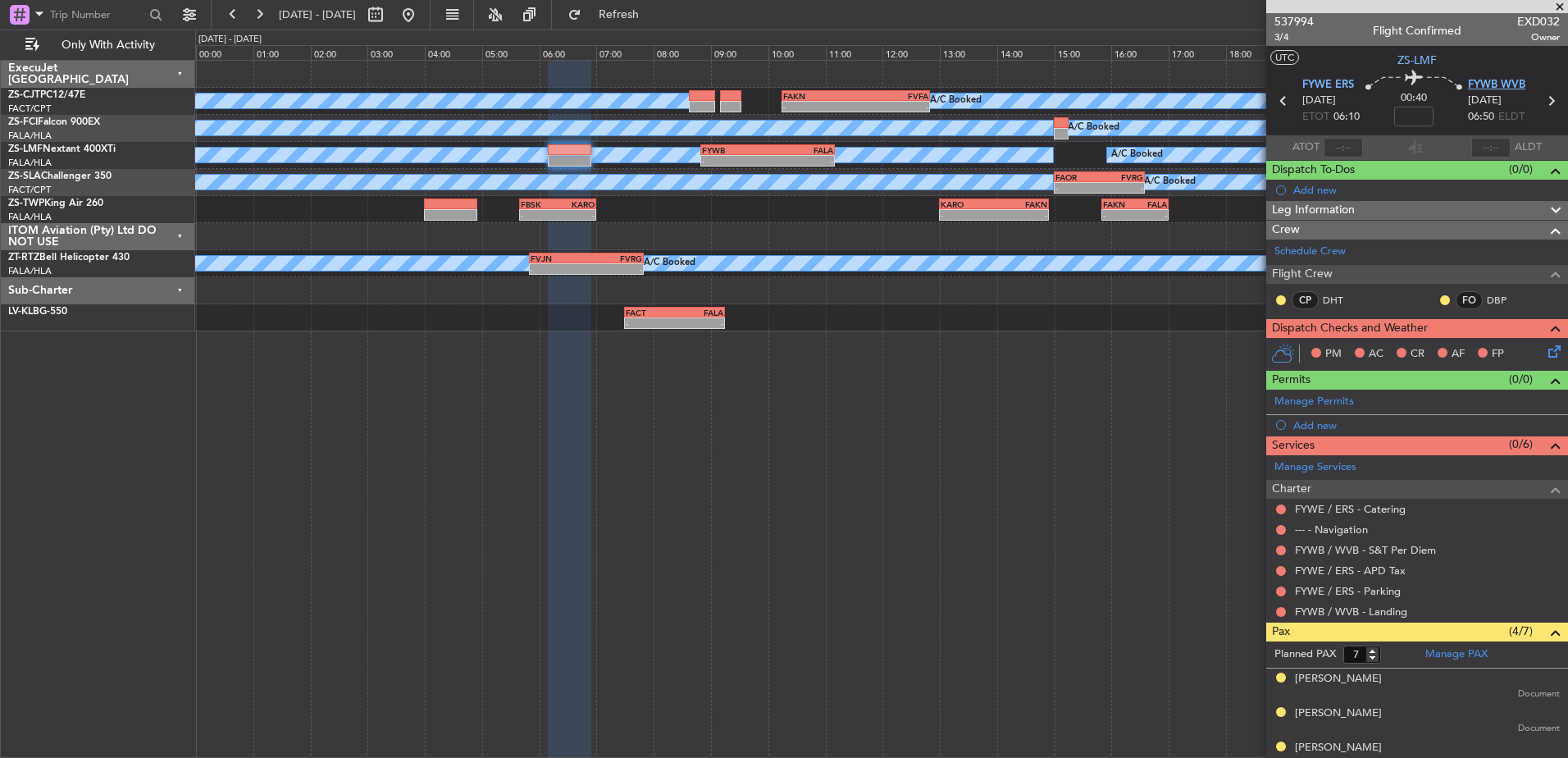
click at [1499, 83] on span "FYWB WVB" at bounding box center [1496, 86] width 57 height 17
click at [1564, 6] on span at bounding box center [1561, 7] width 17 height 15
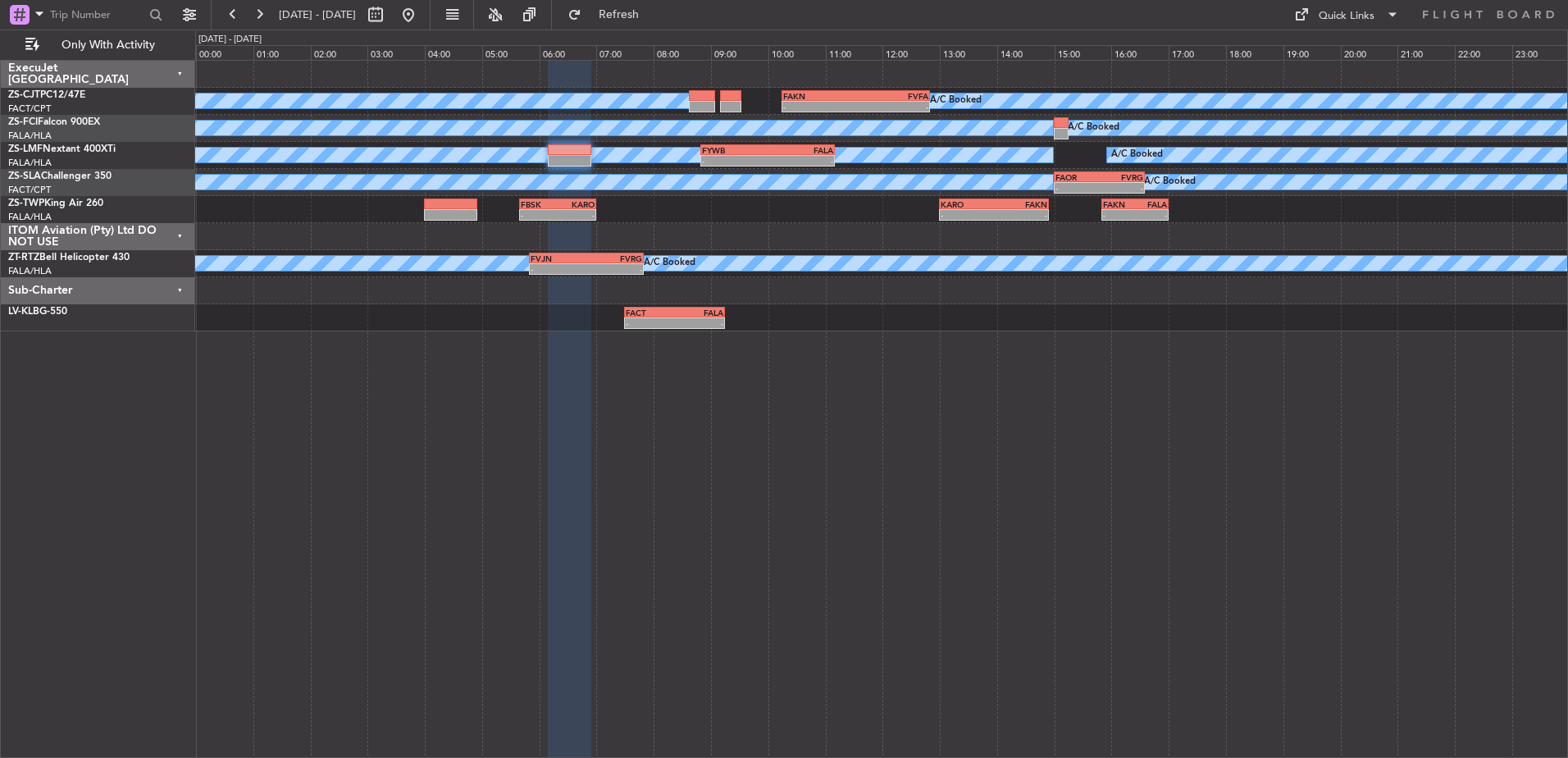
type input "0"
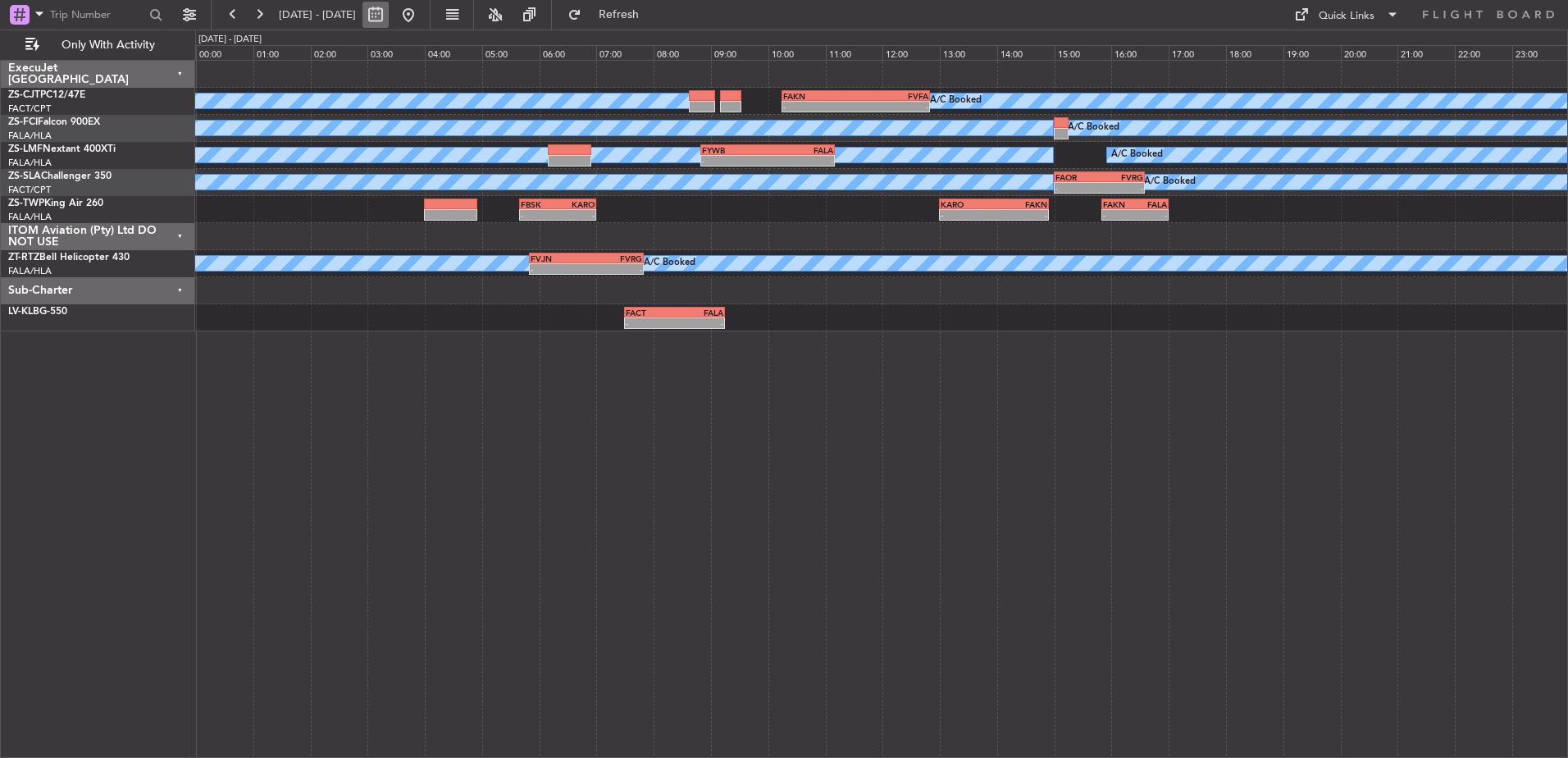
click at [389, 16] on button at bounding box center [376, 15] width 27 height 27
select select "10"
select select "2025"
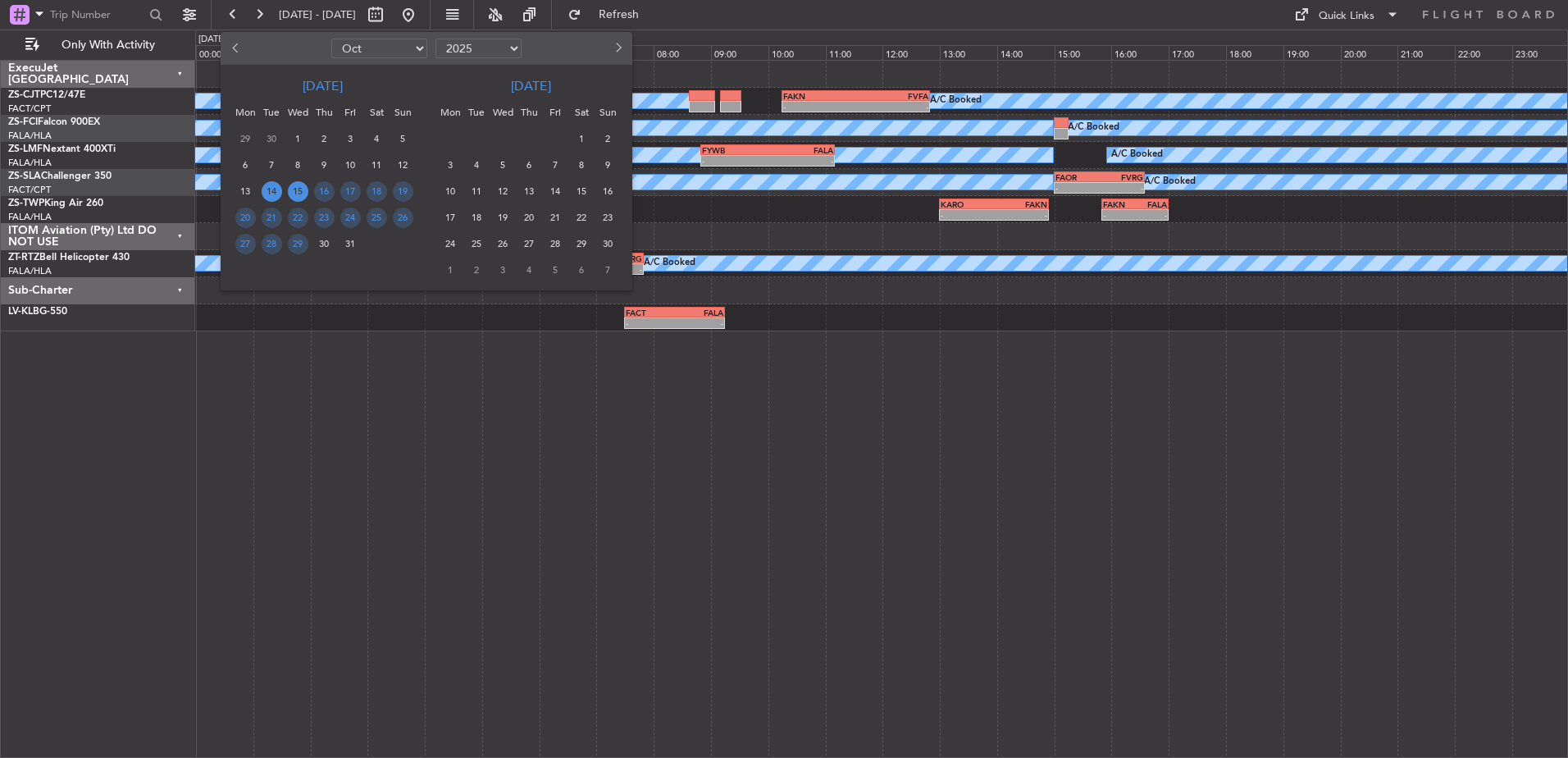
click at [275, 192] on span "14" at bounding box center [271, 192] width 21 height 21
click at [272, 192] on span "14" at bounding box center [271, 192] width 21 height 21
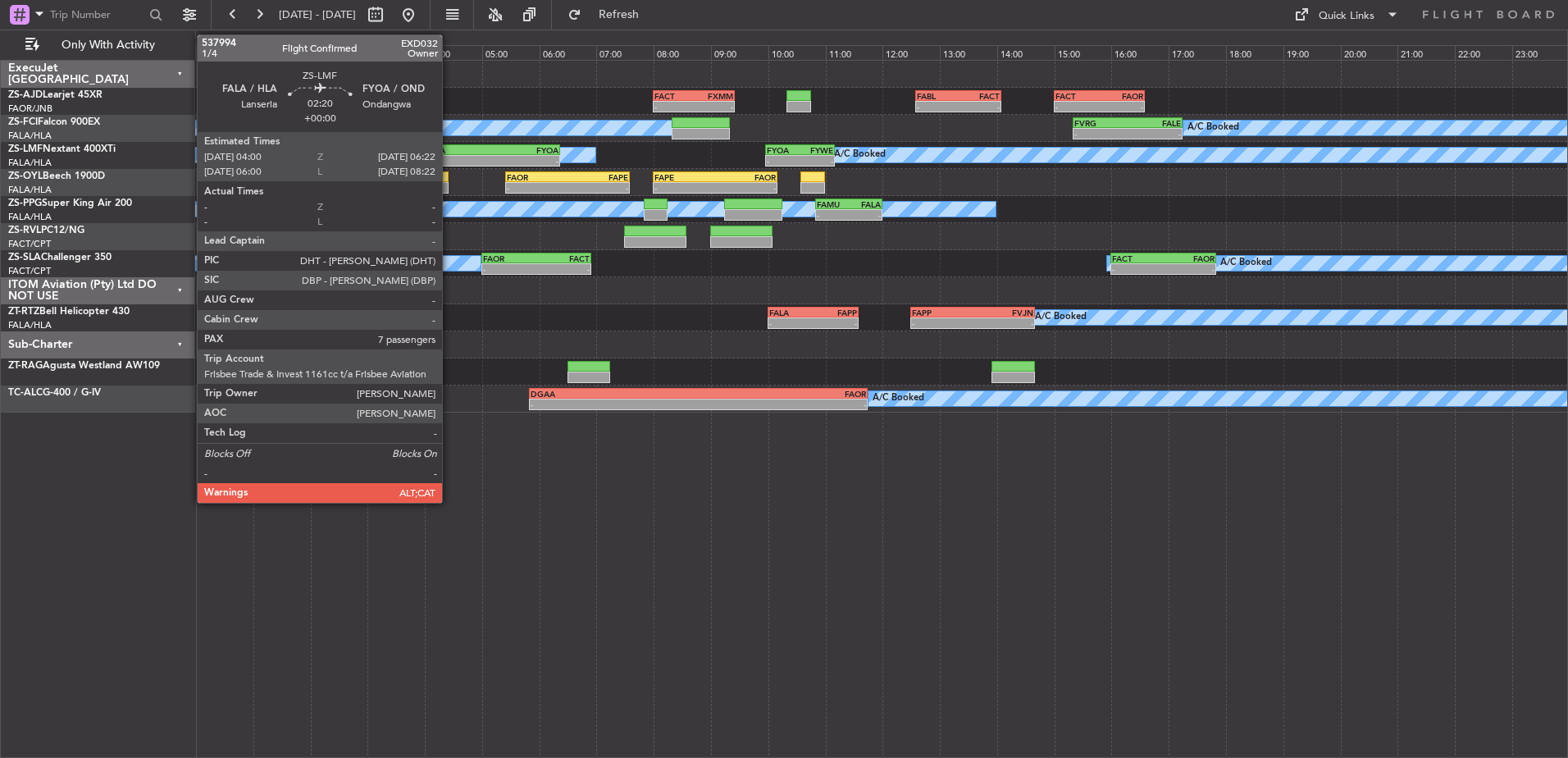
click at [450, 155] on div "- -" at bounding box center [492, 161] width 137 height 12
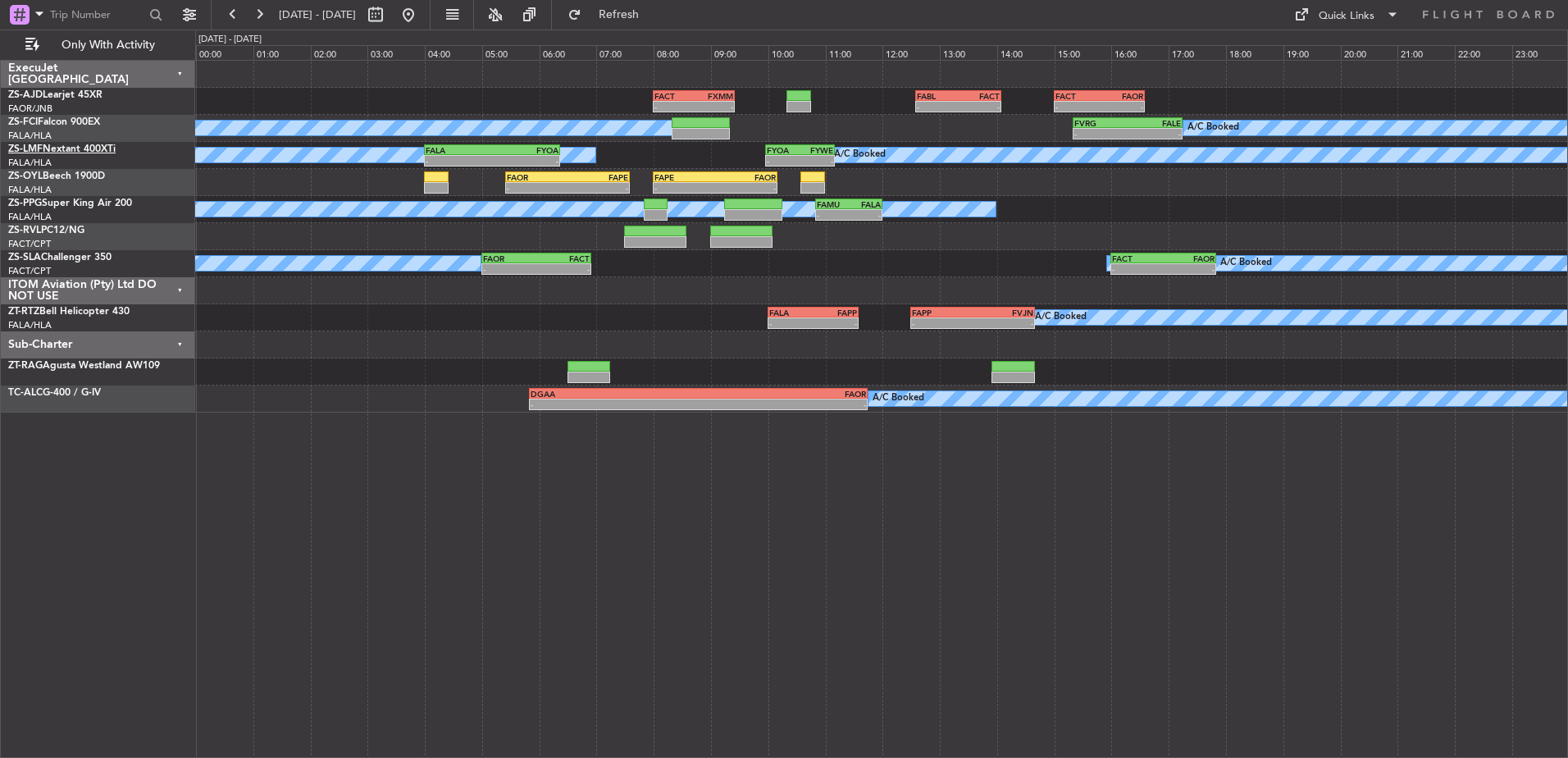
click at [93, 147] on link "ZS-LMF Nextant 400XTi" at bounding box center [62, 149] width 107 height 10
